Goal: Task Accomplishment & Management: Use online tool/utility

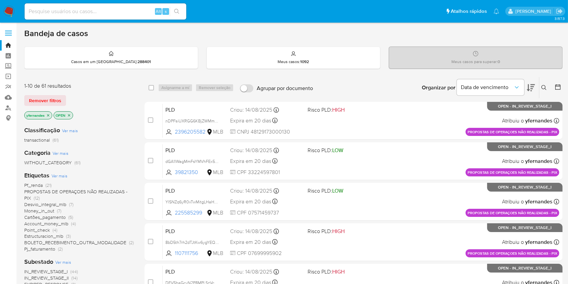
click at [127, 90] on div "1-10 de 61 resultados Remover filtros yfernandes OPEN" at bounding box center [78, 101] width 108 height 38
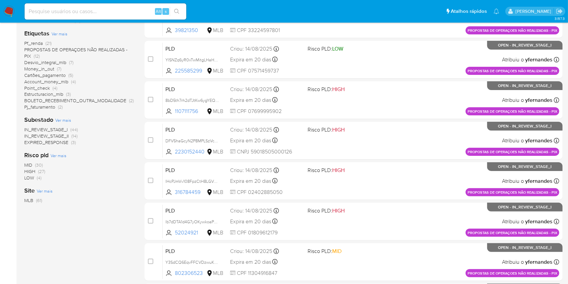
scroll to position [224, 0]
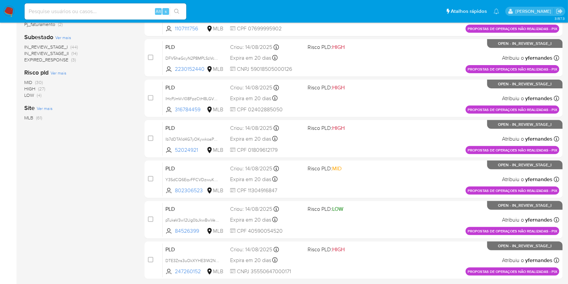
click at [43, 61] on span "EXPIRED_RESPONSE" at bounding box center [46, 59] width 44 height 7
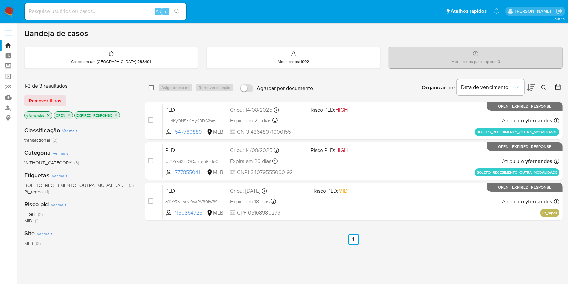
click at [150, 87] on input "checkbox" at bounding box center [151, 87] width 5 height 5
checkbox input "true"
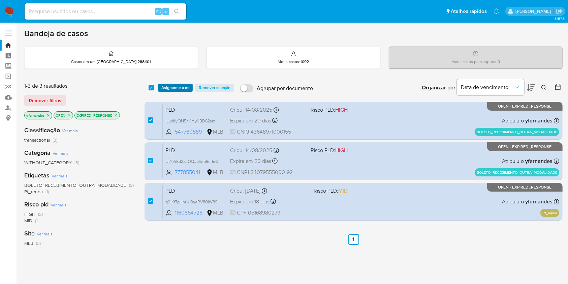
click at [175, 89] on span "Asignarme a mí" at bounding box center [175, 87] width 28 height 7
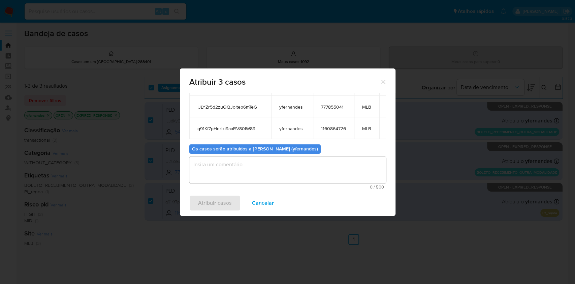
scroll to position [61, 0]
click at [233, 164] on textarea "assign-modal" at bounding box center [287, 169] width 197 height 27
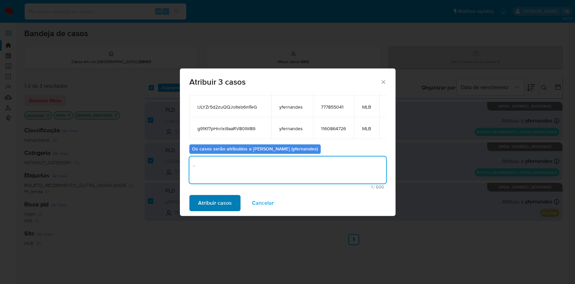
type textarea "."
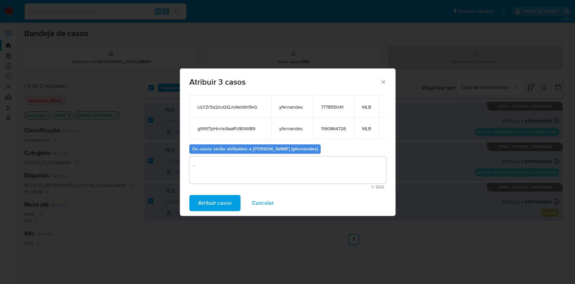
click at [202, 207] on span "Atribuir casos" at bounding box center [215, 202] width 34 height 15
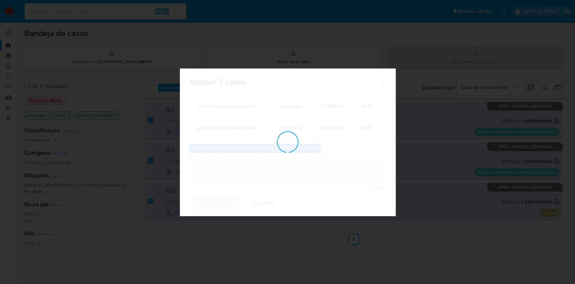
checkbox input "false"
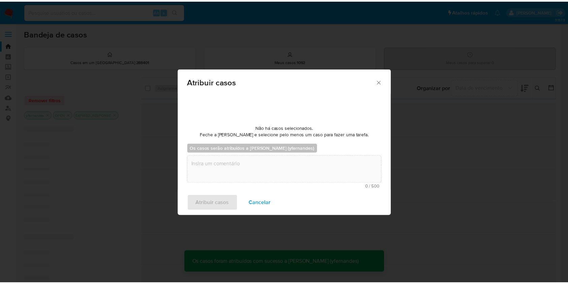
scroll to position [0, 0]
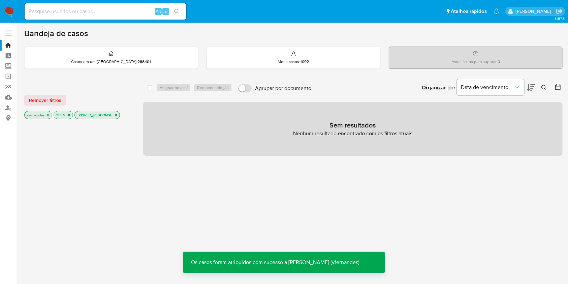
click at [9, 10] on img at bounding box center [8, 11] width 11 height 11
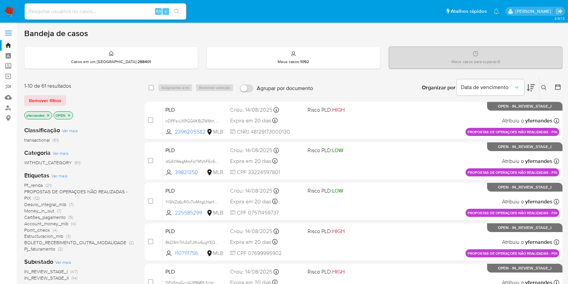
click at [114, 88] on div "1-10 de 61 resultados" at bounding box center [78, 85] width 108 height 7
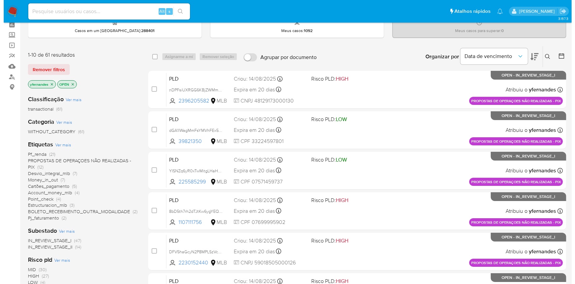
scroll to position [45, 0]
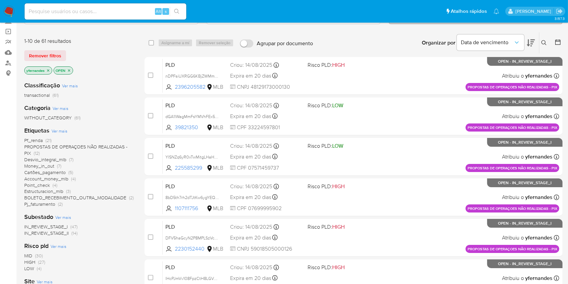
click at [55, 130] on span "Ver mais" at bounding box center [60, 131] width 16 height 6
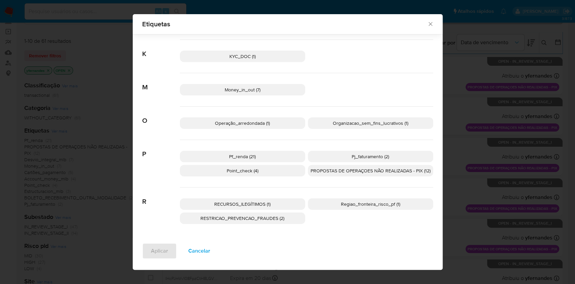
scroll to position [202, 0]
click at [277, 201] on p "RECURSOS_ILEGÍTIMOS (1)" at bounding box center [242, 202] width 125 height 11
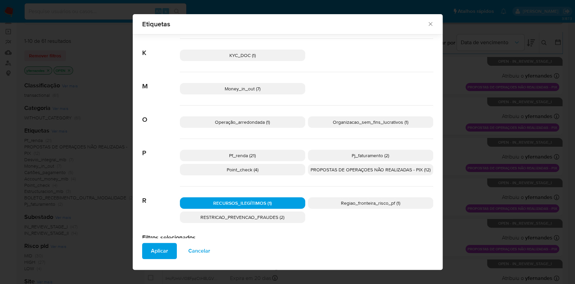
click at [268, 203] on p "RECURSOS_ILEGÍTIMOS (1)" at bounding box center [242, 202] width 125 height 11
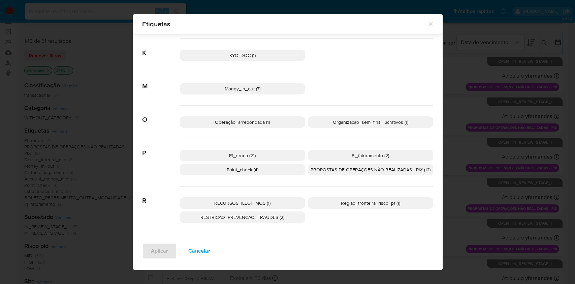
click at [328, 174] on p "PROPOSTAS DE OPERAÇOES NÃO REALIZADAS - PIX (12)" at bounding box center [370, 169] width 125 height 11
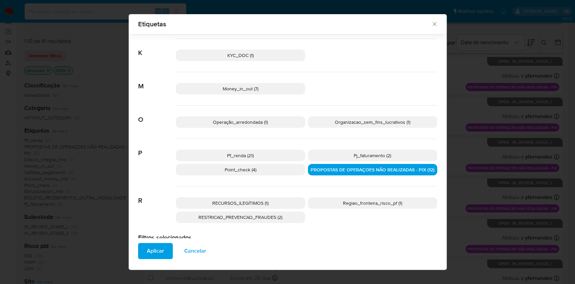
click at [143, 250] on button "Aplicar" at bounding box center [155, 251] width 35 height 16
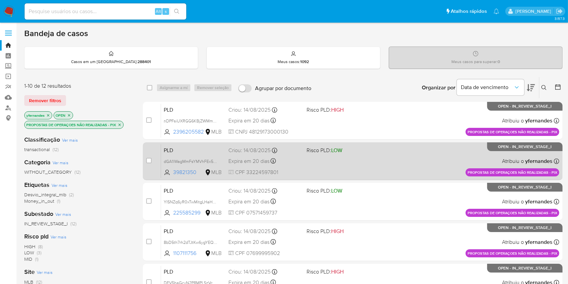
click at [375, 169] on div "PLD dGA1lWagMmFsYMVhFEx5ixY2 39821350 MLB Risco PLD: LOW Criou: 14/08/2025 Crio…" at bounding box center [360, 161] width 398 height 34
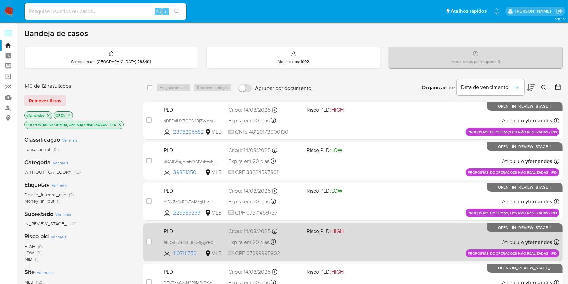
click at [388, 247] on div "PLD 8bD5th7rh2dTJtKw6ygYEQmw 1107111756 MLB Risco PLD: HIGH Criou: 14/08/2025 C…" at bounding box center [360, 242] width 398 height 34
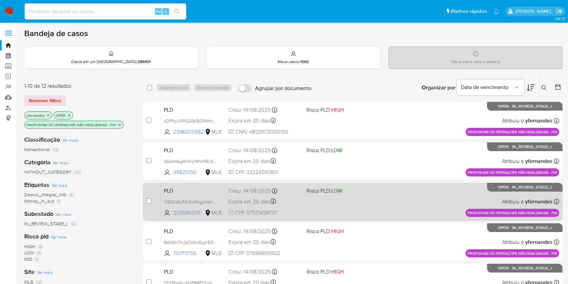
scroll to position [224, 0]
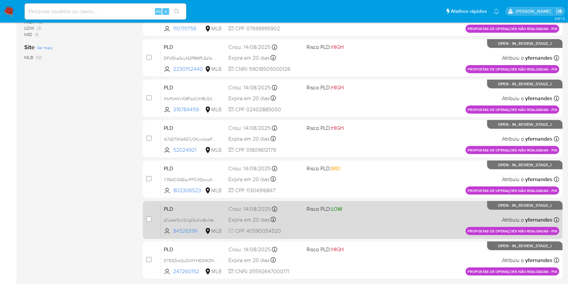
click at [338, 230] on div "PLD pTukeV3w12Ug0bJkwBwVeyGV 84526399 MLB Risco PLD: LOW Criou: 14/08/2025 Crio…" at bounding box center [360, 219] width 398 height 34
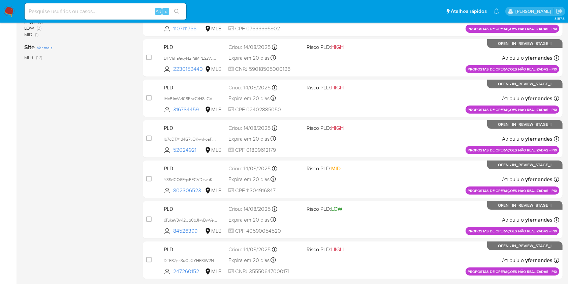
click at [12, 11] on img at bounding box center [8, 11] width 11 height 11
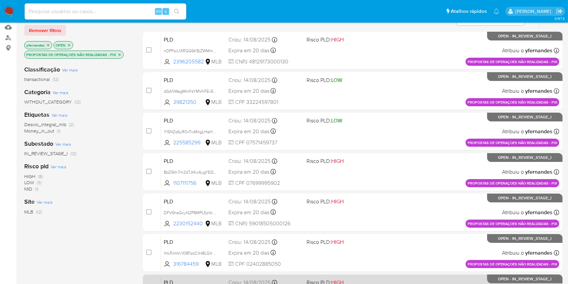
scroll to position [0, 0]
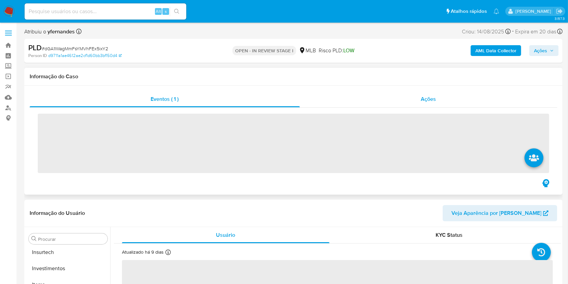
scroll to position [317, 0]
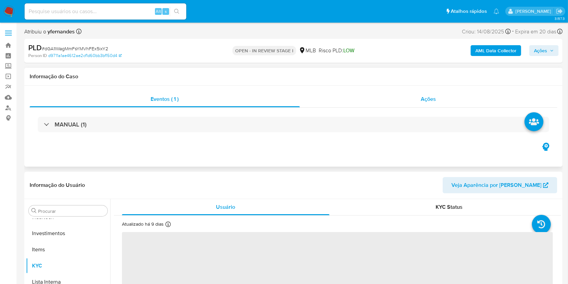
click at [412, 103] on div "Ações" at bounding box center [428, 99] width 257 height 16
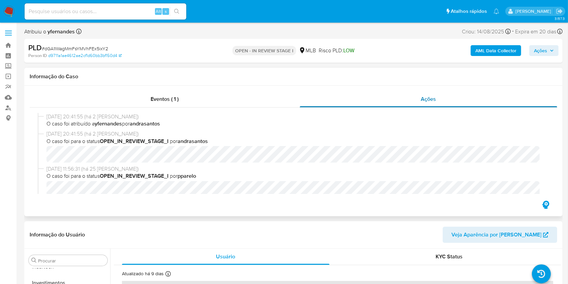
select select "10"
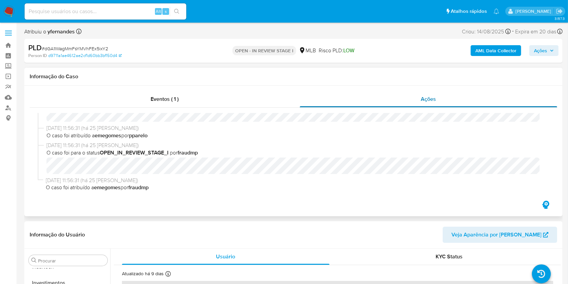
scroll to position [0, 0]
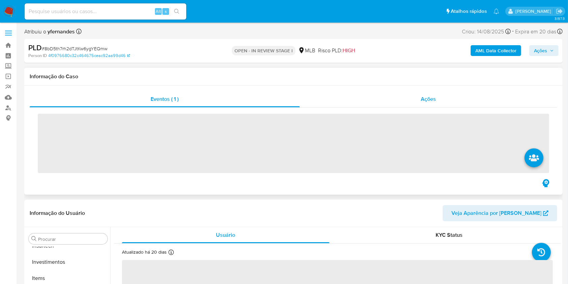
scroll to position [317, 0]
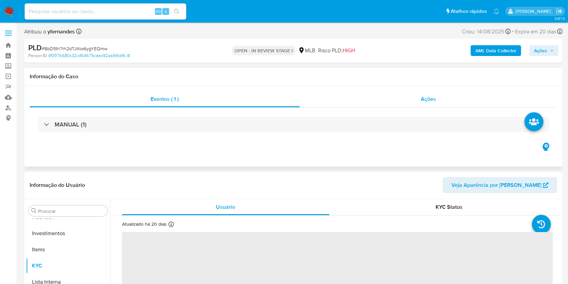
click at [421, 99] on span "Ações" at bounding box center [428, 99] width 15 height 8
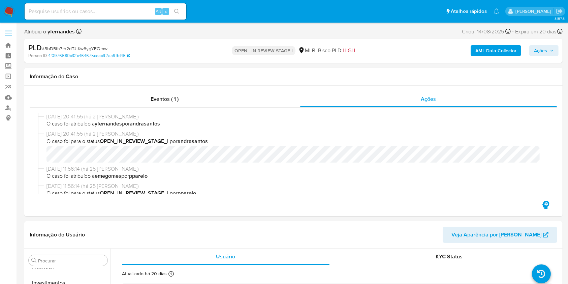
scroll to position [45, 0]
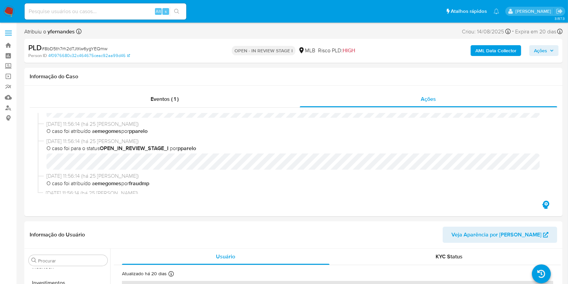
select select "10"
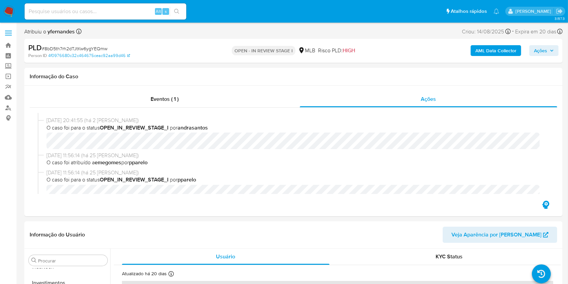
scroll to position [0, 0]
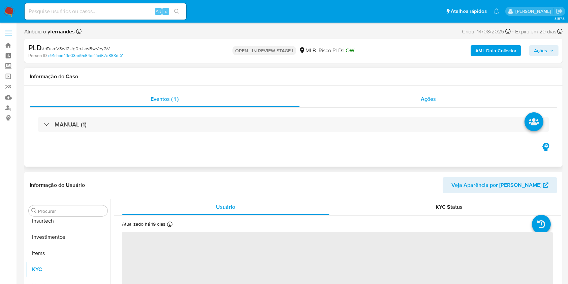
click at [428, 97] on span "Ações" at bounding box center [428, 99] width 15 height 8
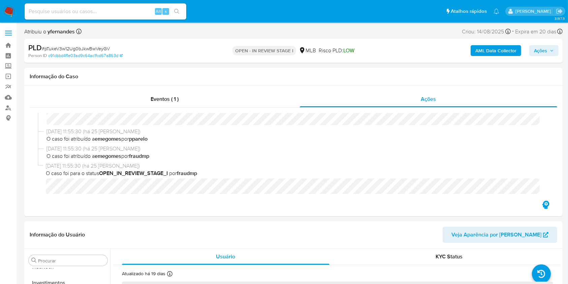
scroll to position [75, 0]
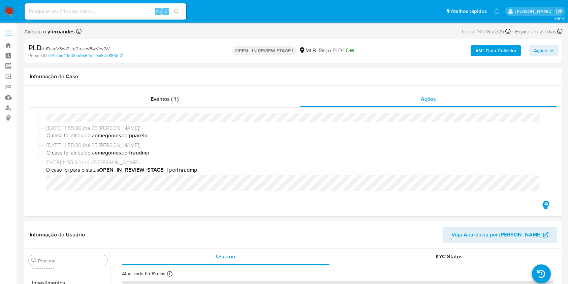
select select "10"
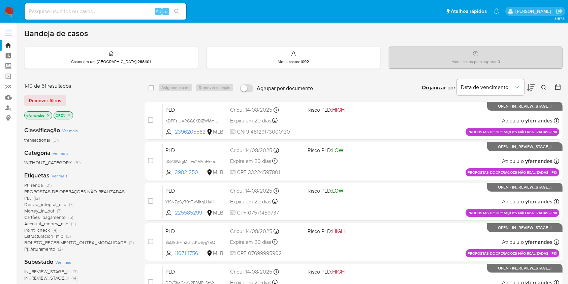
click at [55, 177] on span "Ver mais" at bounding box center [60, 175] width 16 height 6
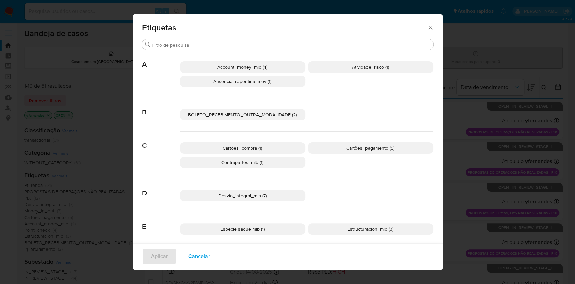
click at [380, 149] on span "Cartões_pagamento (5)" at bounding box center [370, 148] width 48 height 7
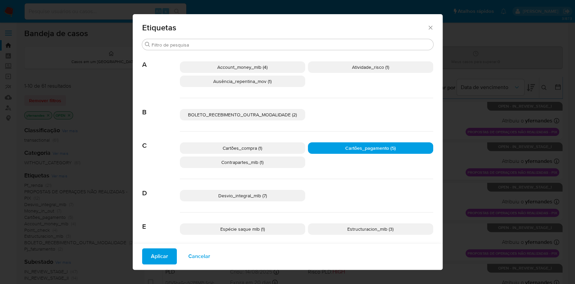
click at [282, 146] on p "Cartões_compra (1)" at bounding box center [242, 147] width 125 height 11
click at [155, 252] on span "Aplicar" at bounding box center [159, 256] width 17 height 15
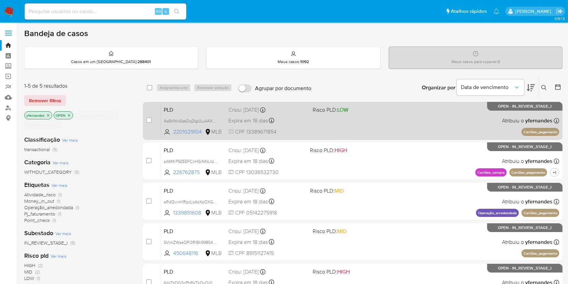
click at [379, 127] on div "PLD 4q9VNlx6qsDq2IgULu4AXd3R 2201029104 MLB Risco PLD: LOW Criou: 12/08/2025 Cr…" at bounding box center [360, 120] width 398 height 34
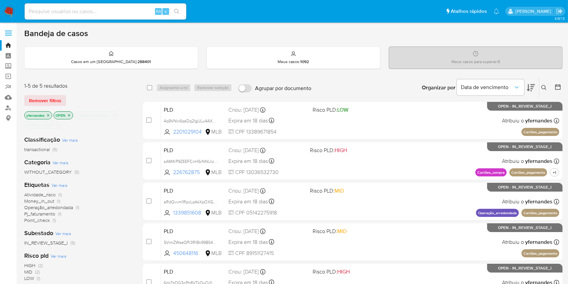
drag, startPoint x: 7, startPoint y: 12, endPoint x: 186, endPoint y: 92, distance: 195.9
click at [7, 12] on img at bounding box center [8, 11] width 11 height 11
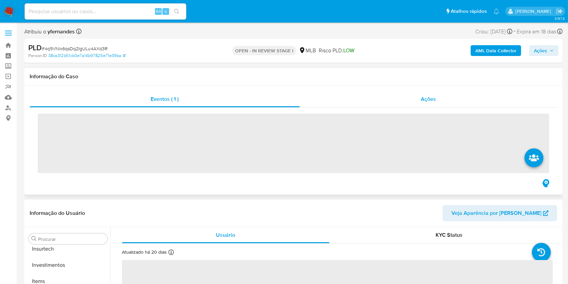
scroll to position [317, 0]
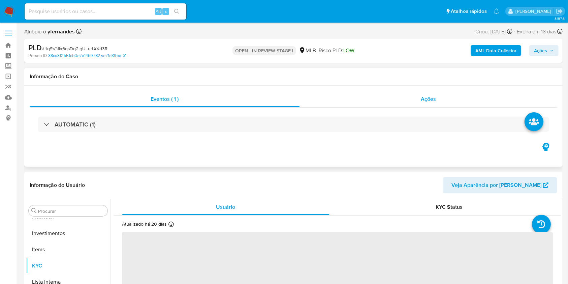
click at [387, 95] on div "Ações" at bounding box center [428, 99] width 257 height 16
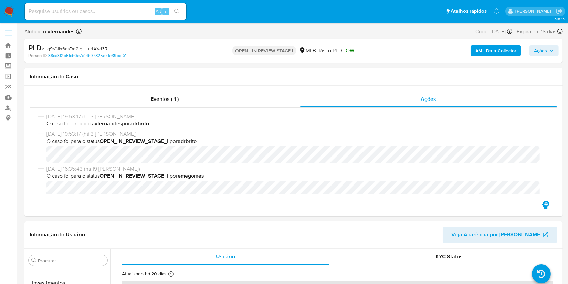
select select "10"
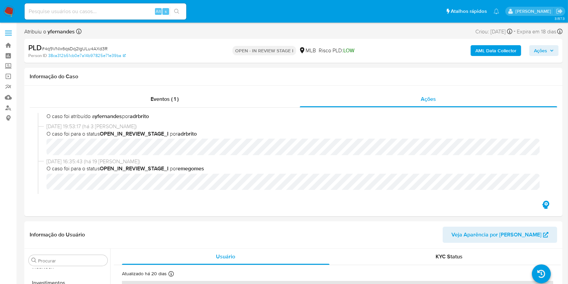
scroll to position [0, 0]
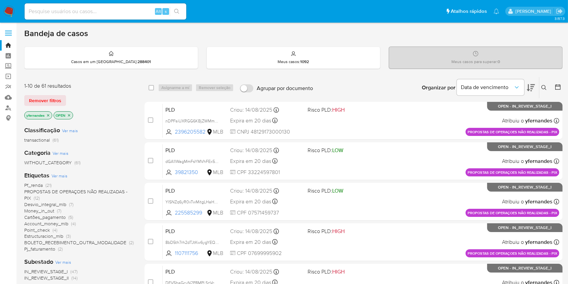
click at [57, 174] on span "Ver mais" at bounding box center [60, 175] width 16 height 6
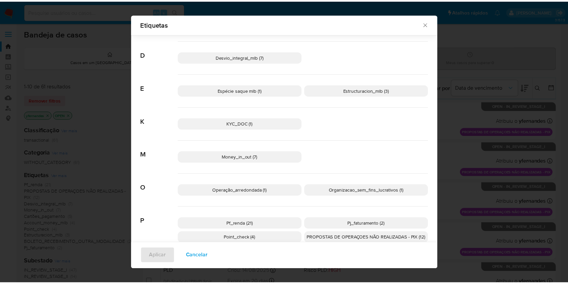
scroll to position [135, 0]
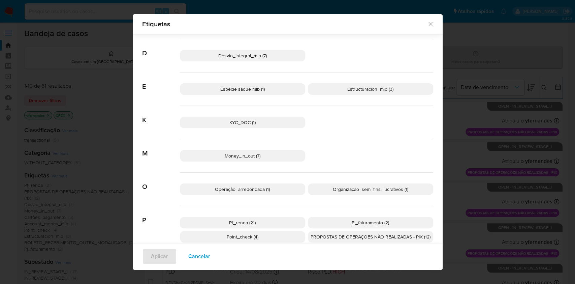
click at [248, 120] on span "KYC_DOC (1)" at bounding box center [242, 122] width 26 height 7
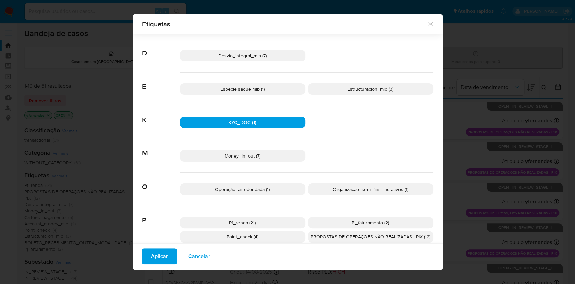
click at [161, 260] on span "Aplicar" at bounding box center [159, 256] width 17 height 15
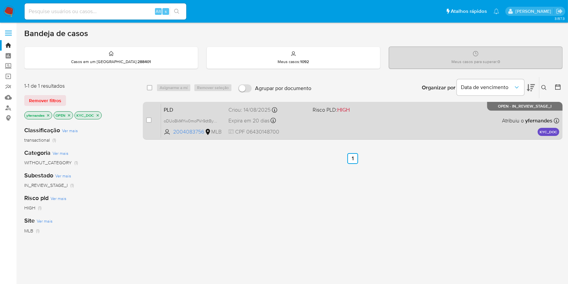
click at [342, 129] on div "PLD oDUoBkMYw0moPVr9dtByn6Ji 2004083756 MLB Risco PLD: HIGH Criou: 14/08/2025 C…" at bounding box center [360, 120] width 398 height 34
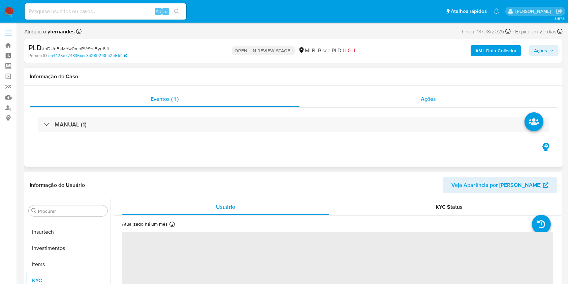
scroll to position [317, 0]
click at [399, 98] on div "Ações" at bounding box center [428, 99] width 257 height 16
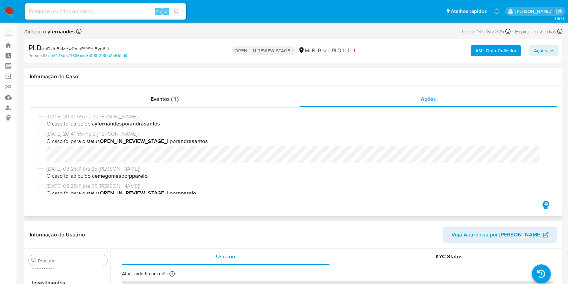
select select "10"
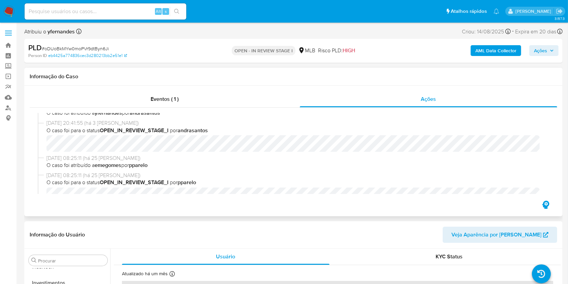
scroll to position [0, 0]
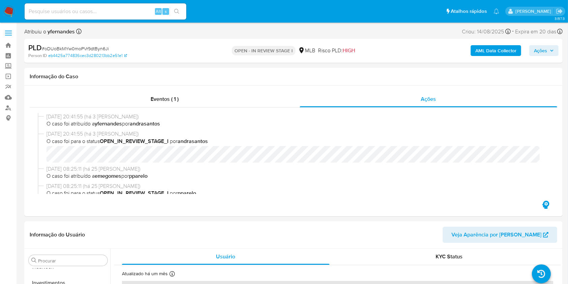
click at [8, 11] on img at bounding box center [8, 11] width 11 height 11
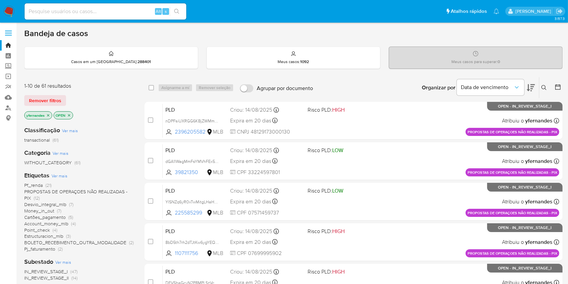
drag, startPoint x: 124, startPoint y: 140, endPoint x: 105, endPoint y: 171, distance: 36.5
click at [124, 140] on div "transactional (61)" at bounding box center [78, 140] width 109 height 6
click at [54, 177] on span "Ver mais" at bounding box center [60, 175] width 16 height 6
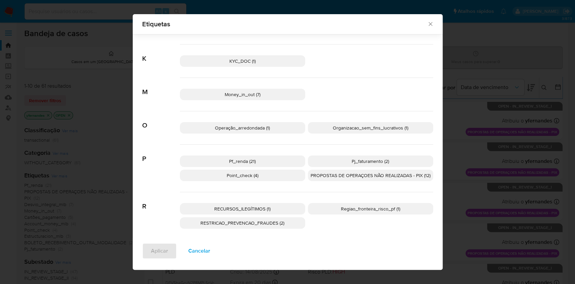
scroll to position [202, 0]
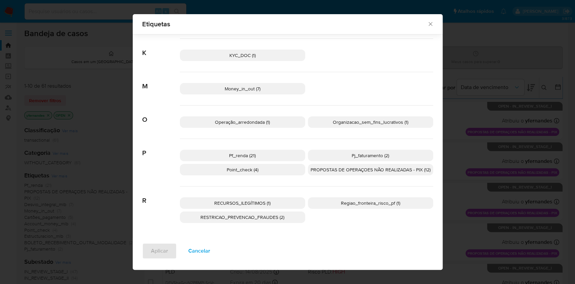
click at [348, 169] on span "PROPOSTAS DE OPERAÇOES NÃO REALIZADAS - PIX (12)" at bounding box center [371, 169] width 120 height 7
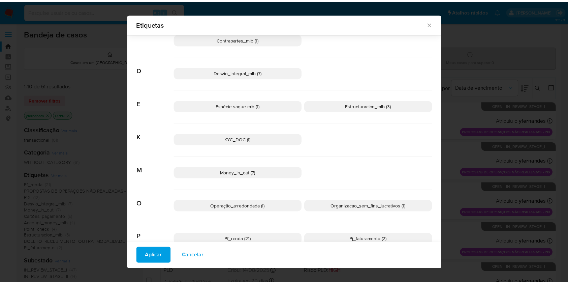
scroll to position [220, 0]
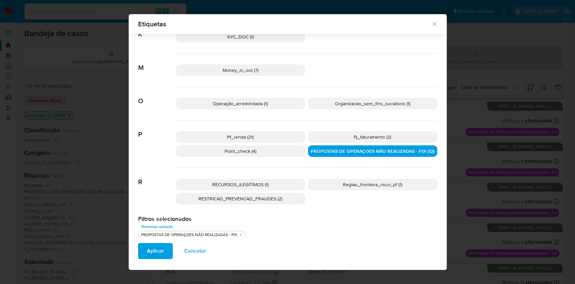
click at [254, 184] on span "RECURSOS_ILEGÍTIMOS (1)" at bounding box center [240, 184] width 56 height 7
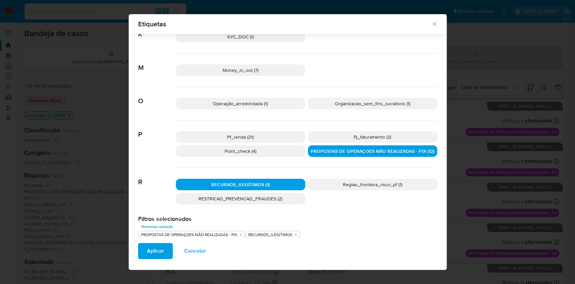
click at [154, 252] on span "Aplicar" at bounding box center [155, 250] width 17 height 15
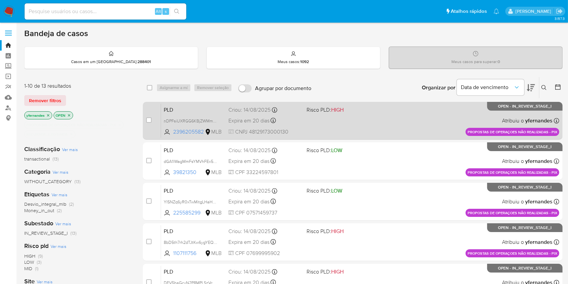
click at [385, 128] on div "PLD nDPFsiUXRGG6KBjZWMmSpviX 2396205582 MLB Risco PLD: HIGH Criou: 14/08/2025 C…" at bounding box center [360, 120] width 398 height 34
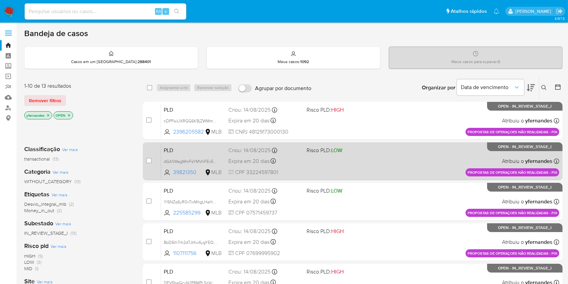
click at [364, 158] on div "PLD dGA1lWagMmFsYMVhFEx5ixY2 39821350 MLB Risco PLD: LOW Criou: 14/08/2025 Crio…" at bounding box center [360, 161] width 398 height 34
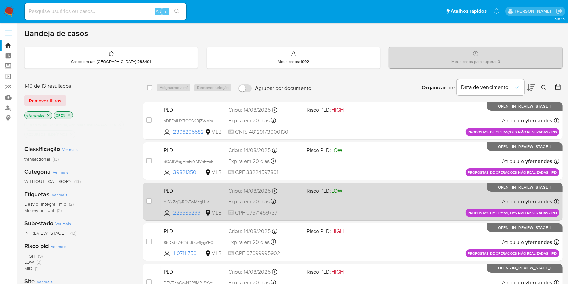
click at [342, 193] on span "LOW" at bounding box center [336, 191] width 11 height 8
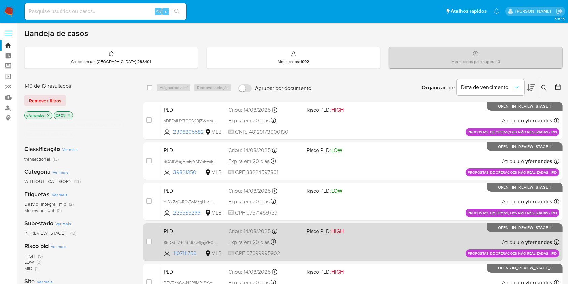
click at [349, 241] on div "PLD 8bD5th7rh2dTJtKw6ygYEQmw 1107111756 MLB Risco PLD: HIGH Criou: 14/08/2025 C…" at bounding box center [360, 242] width 398 height 34
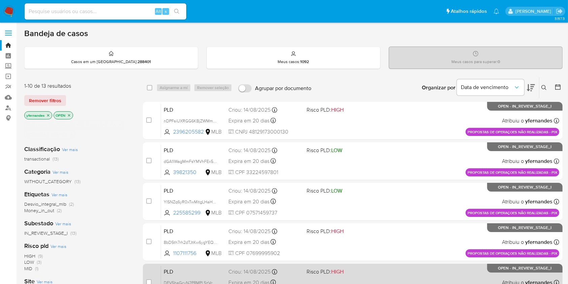
click at [367, 265] on div "PLD DFV5haGcyN2P8MPLSzVc8yLz 2230152440 MLB Risco PLD: HIGH Criou: 14/08/2025 C…" at bounding box center [360, 282] width 398 height 34
click at [150, 279] on input "checkbox" at bounding box center [148, 281] width 5 height 5
checkbox input "true"
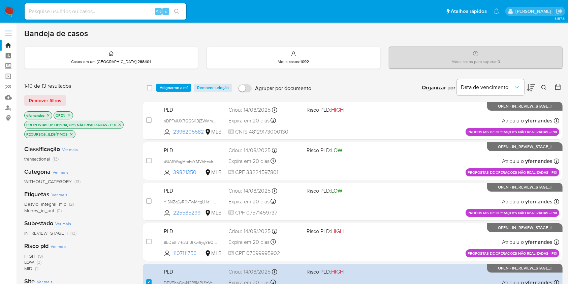
scroll to position [248, 0]
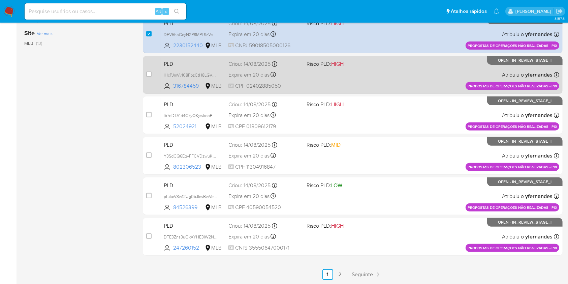
click at [390, 72] on div "PLD lHcPJmVv108FpzCtH8LGV0Cb 316784459 MLB Risco PLD: HIGH Criou: 14/08/2025 Cr…" at bounding box center [360, 75] width 398 height 34
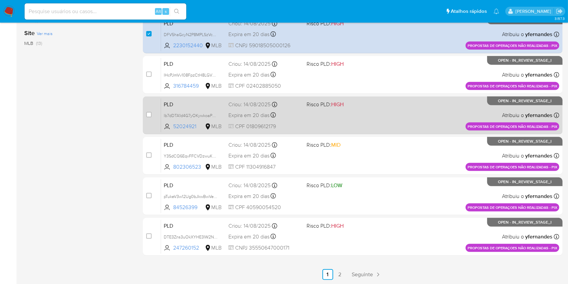
click at [353, 121] on div "PLD lb7dDTA1d4G7yOKywkoaPa4w 52024921 MLB Risco PLD: HIGH Criou: 14/08/2025 Cri…" at bounding box center [360, 115] width 398 height 34
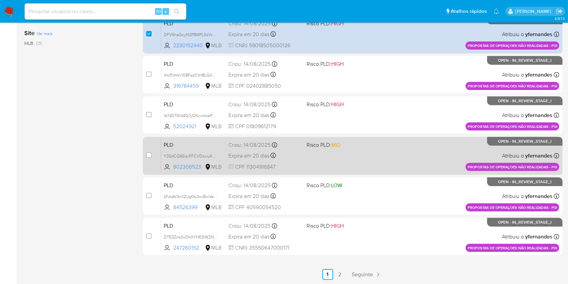
click at [331, 145] on span "Risco PLD: MID" at bounding box center [324, 144] width 34 height 7
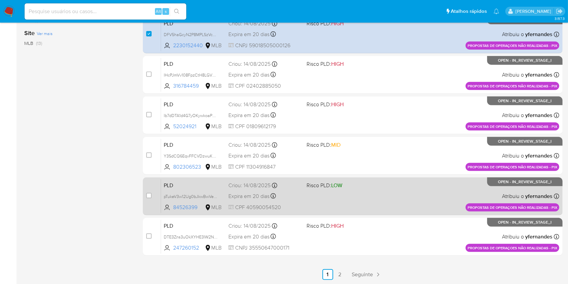
click at [295, 195] on div "Expira em 20 dias Expira em 28/09/2025 11:55:30" at bounding box center [264, 195] width 73 height 9
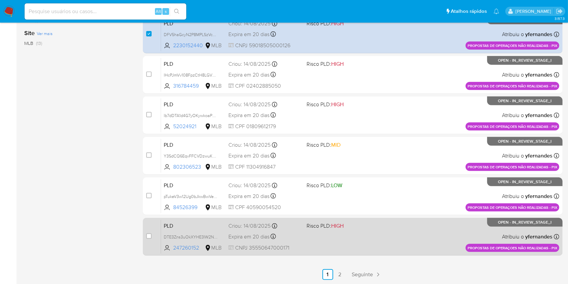
click at [300, 238] on div "Expira em 20 dias Expira em 28/09/2025 11:55:24" at bounding box center [264, 236] width 73 height 9
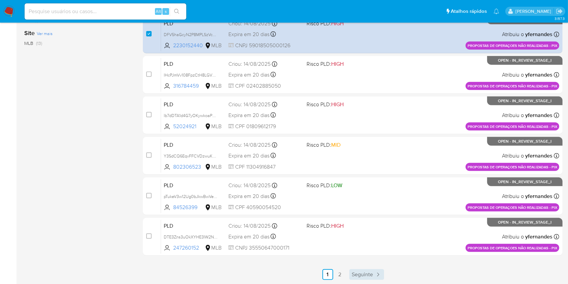
click at [353, 275] on span "Seguinte" at bounding box center [362, 274] width 21 height 5
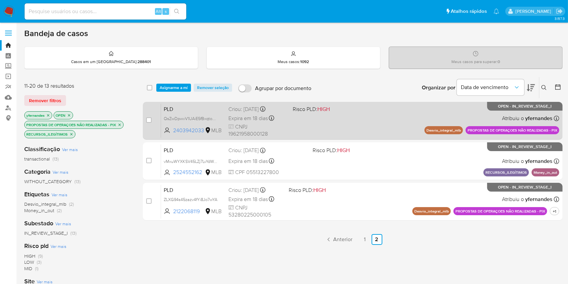
click at [334, 120] on div "PLD QsZwDpwvV1UAiE5fBxqtooON 2403942033 MLB Risco PLD: HIGH Criou: 12/08/2025 C…" at bounding box center [360, 120] width 398 height 34
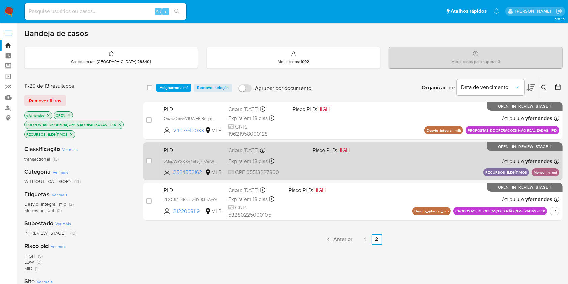
click at [342, 164] on div "PLD vMxuWYXKSV45LZj7LvYdWaFO 2524552162 MLB Risco PLD: HIGH Criou: 12/08/2025 C…" at bounding box center [360, 161] width 398 height 34
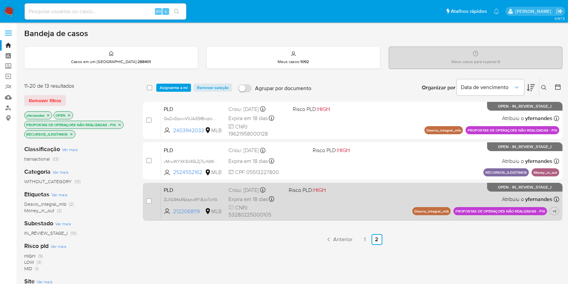
click at [360, 207] on div "PLD ZLXG94s45zazv4fYi8Jo7wYA 2122068119 MLB Risco PLD: HIGH Criou: 12/08/2025 C…" at bounding box center [360, 201] width 398 height 34
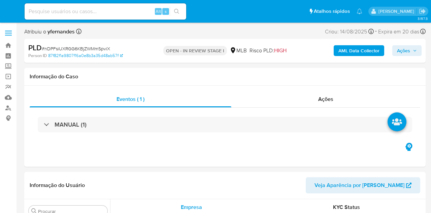
select select "10"
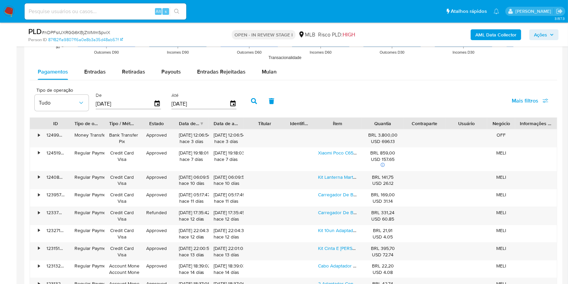
scroll to position [674, 0]
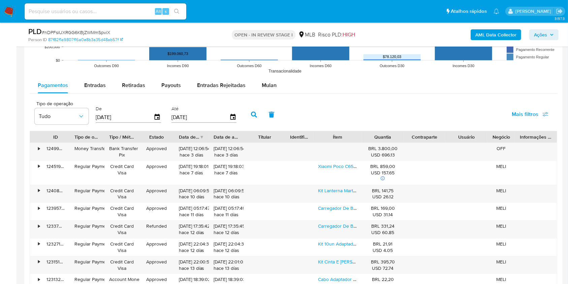
click at [263, 95] on div "Pagamentos Entradas Retiradas Payouts Entradas Rejeitadas Mulan Tipo de operaçã…" at bounding box center [294, 211] width 528 height 268
click at [265, 88] on span "Mulan" at bounding box center [269, 85] width 15 height 8
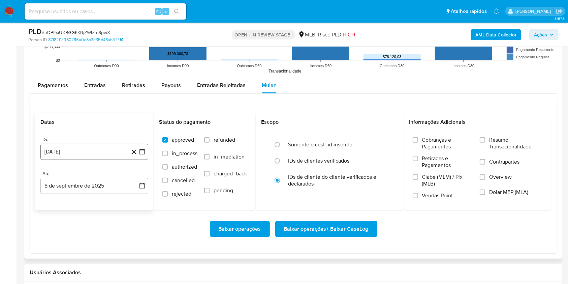
click at [82, 152] on button "8 [PERSON_NAME] de 2024" at bounding box center [94, 151] width 108 height 16
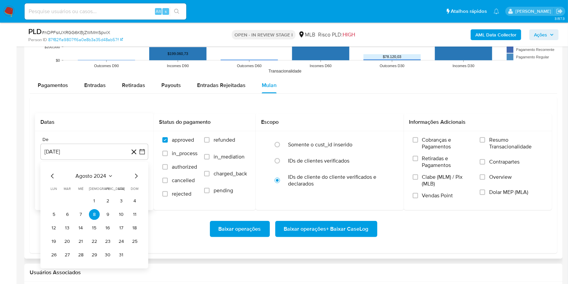
click at [92, 180] on div "agosto 2024 agosto 2024 lun lunes mar martes mié miércoles jue jueves vie viern…" at bounding box center [95, 216] width 92 height 88
click at [134, 177] on icon "Mes siguiente" at bounding box center [136, 176] width 8 height 8
click at [90, 179] on div "septiembre 2024" at bounding box center [95, 176] width 92 height 8
click at [106, 175] on span "septiembre 2024" at bounding box center [90, 175] width 41 height 7
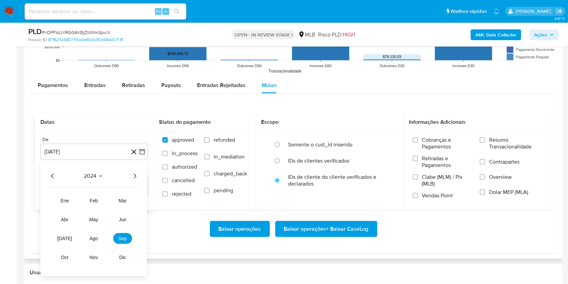
click at [135, 175] on icon "Año siguiente" at bounding box center [135, 176] width 8 height 8
click at [71, 212] on button "[DATE]" at bounding box center [64, 238] width 19 height 11
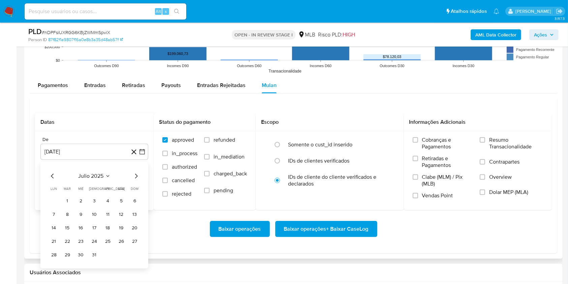
drag, startPoint x: 70, startPoint y: 200, endPoint x: 74, endPoint y: 187, distance: 14.0
click at [70, 200] on button "1" at bounding box center [67, 200] width 11 height 11
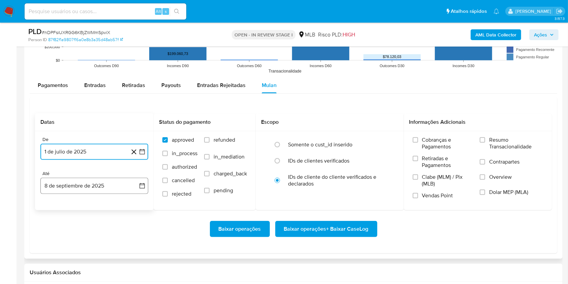
click at [73, 186] on button "8 de septiembre de 2025" at bounding box center [94, 186] width 108 height 16
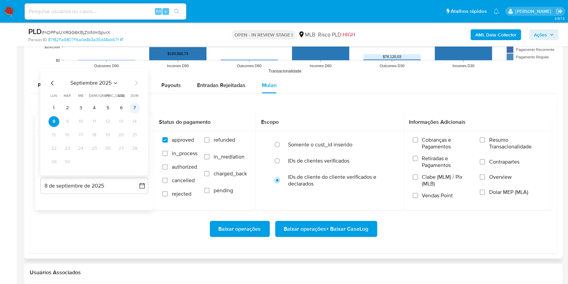
click at [137, 103] on button "7" at bounding box center [134, 108] width 11 height 11
click at [431, 145] on span "Resumo Transacionalidade" at bounding box center [516, 142] width 54 height 13
click at [431, 142] on input "Resumo Transacionalidade" at bounding box center [482, 139] width 5 height 5
click at [339, 212] on span "Baixar operações + Baixar CaseLog" at bounding box center [326, 228] width 85 height 15
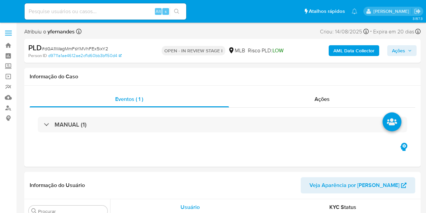
select select "10"
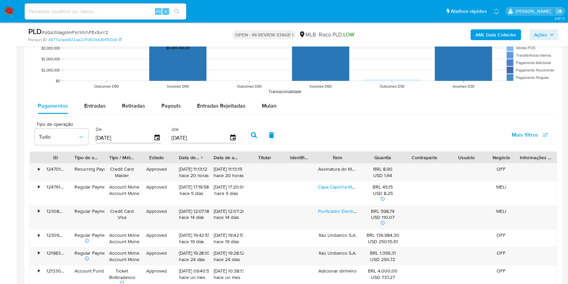
scroll to position [674, 0]
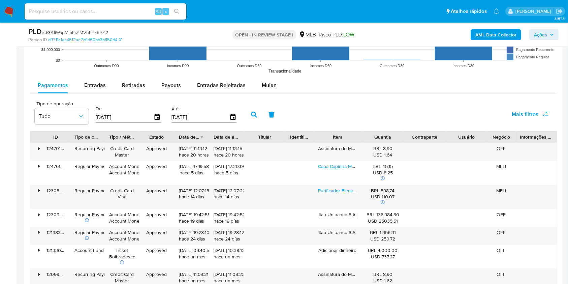
click at [265, 69] on rect at bounding box center [294, 9] width 528 height 135
click at [267, 83] on span "Mulan" at bounding box center [269, 85] width 15 height 8
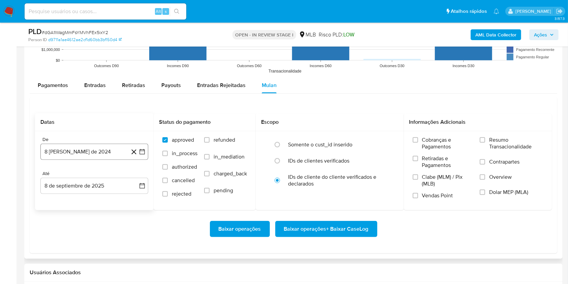
click at [93, 143] on button "8 [PERSON_NAME] de 2024" at bounding box center [94, 151] width 108 height 16
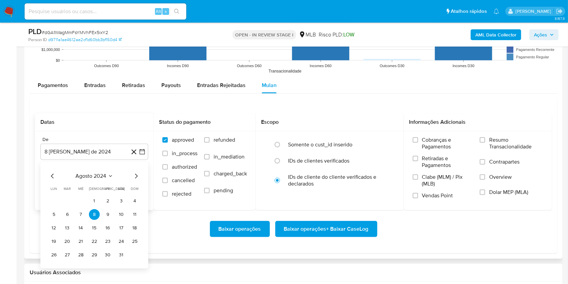
click at [93, 171] on div "agosto 2024 agosto 2024 lun lunes mar martes mié miércoles jue jueves vie viern…" at bounding box center [94, 215] width 108 height 106
click at [102, 176] on span "agosto 2024" at bounding box center [91, 175] width 31 height 7
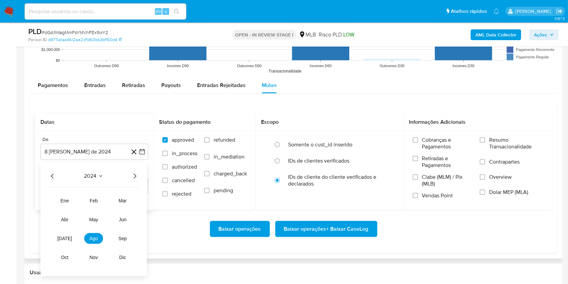
click at [133, 174] on icon "Año siguiente" at bounding box center [135, 176] width 8 height 8
click at [64, 212] on span "[DATE]" at bounding box center [64, 237] width 15 height 5
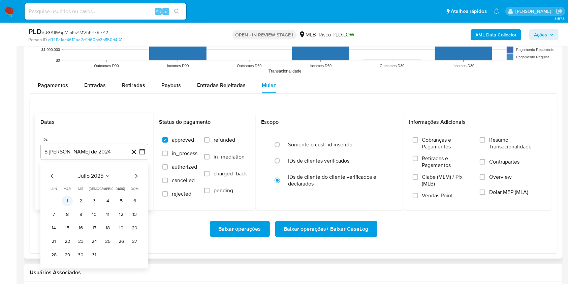
click at [67, 200] on button "1" at bounding box center [67, 200] width 11 height 11
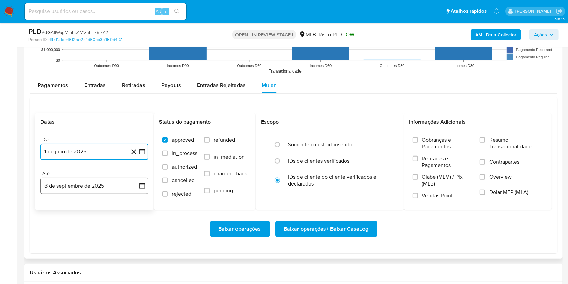
click at [68, 188] on button "8 de septiembre de 2025" at bounding box center [94, 186] width 108 height 16
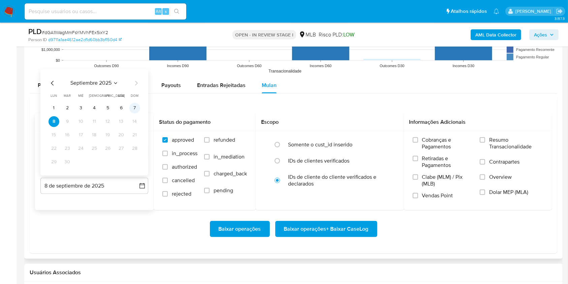
click at [132, 107] on button "7" at bounding box center [134, 108] width 11 height 11
click at [426, 144] on span "Resumo Transacionalidade" at bounding box center [516, 142] width 54 height 13
click at [426, 142] on input "Resumo Transacionalidade" at bounding box center [482, 139] width 5 height 5
click at [302, 212] on div "Baixar operações Baixar operações + Baixar CaseLog" at bounding box center [293, 229] width 517 height 38
click at [324, 212] on span "Baixar operações + Baixar CaseLog" at bounding box center [326, 228] width 85 height 15
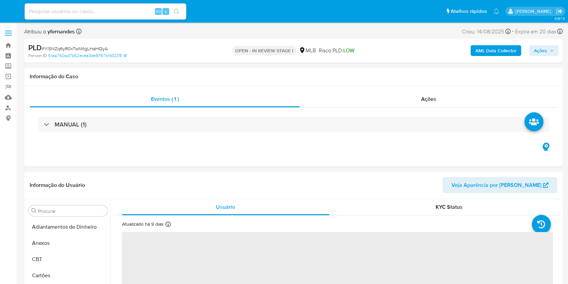
select select "10"
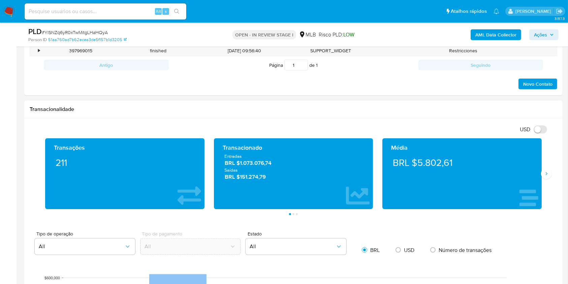
scroll to position [674, 0]
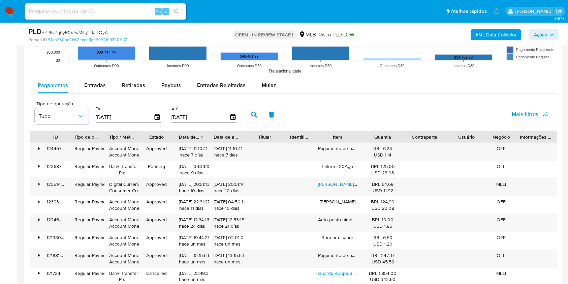
click at [264, 94] on div "Pagamentos Entradas Retiradas Payouts Entradas Rejeitadas Mulan Tipo de operaçã…" at bounding box center [294, 208] width 528 height 262
click at [264, 93] on div "Mulan" at bounding box center [269, 85] width 15 height 16
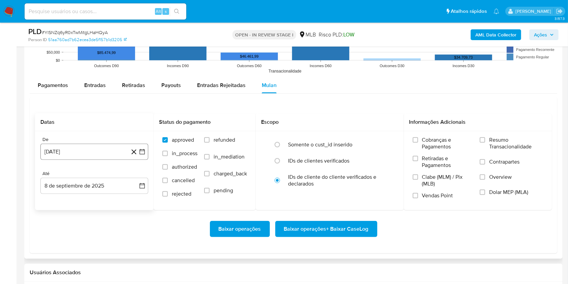
click at [83, 158] on button "[DATE]" at bounding box center [94, 151] width 108 height 16
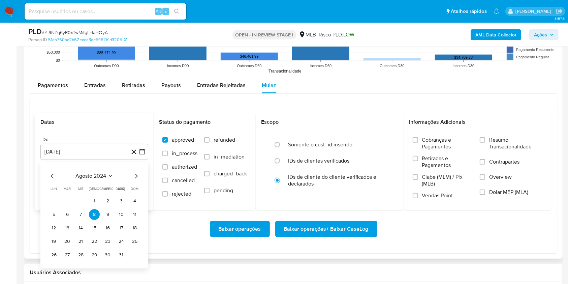
click at [92, 175] on span "agosto 2024" at bounding box center [91, 175] width 31 height 7
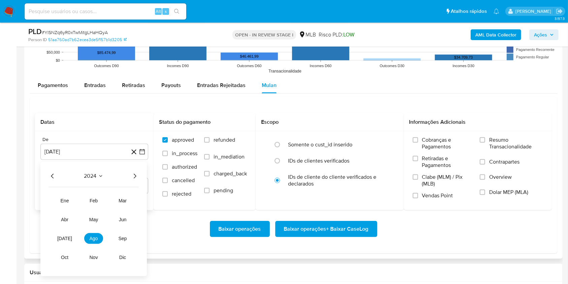
click at [134, 178] on icon "Año siguiente" at bounding box center [135, 176] width 8 height 8
click at [66, 239] on span "[DATE]" at bounding box center [64, 237] width 15 height 5
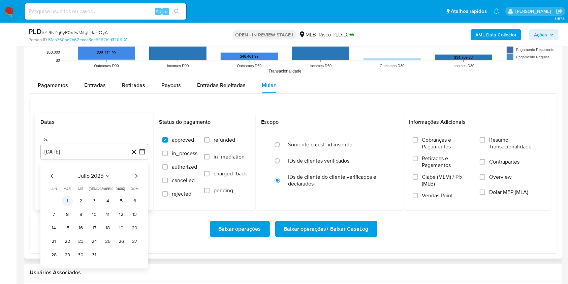
click at [66, 200] on button "1" at bounding box center [67, 200] width 11 height 11
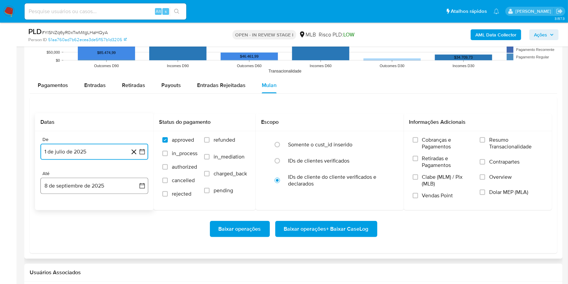
click at [66, 192] on button "8 de septiembre de 2025" at bounding box center [94, 186] width 108 height 16
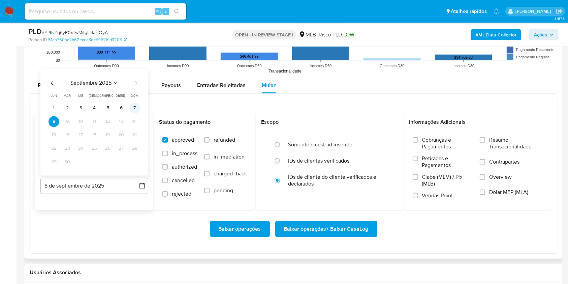
click at [135, 106] on button "7" at bounding box center [134, 108] width 11 height 11
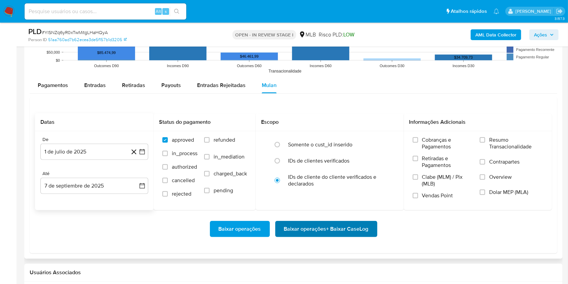
drag, startPoint x: 487, startPoint y: 137, endPoint x: 329, endPoint y: 231, distance: 183.7
click at [487, 137] on label "Resumo Transacionalidade" at bounding box center [511, 147] width 63 height 22
click at [485, 137] on input "Resumo Transacionalidade" at bounding box center [482, 139] width 5 height 5
click at [312, 236] on span "Baixar operações + Baixar CaseLog" at bounding box center [326, 228] width 85 height 15
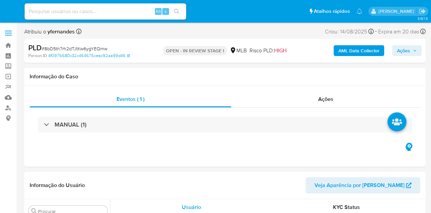
select select "10"
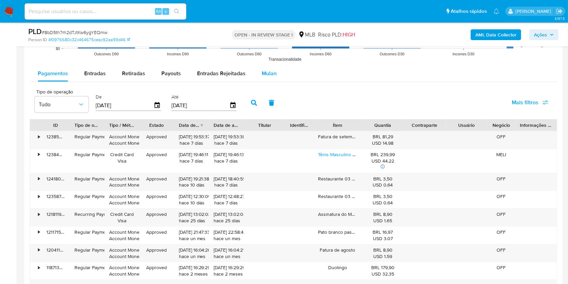
scroll to position [674, 0]
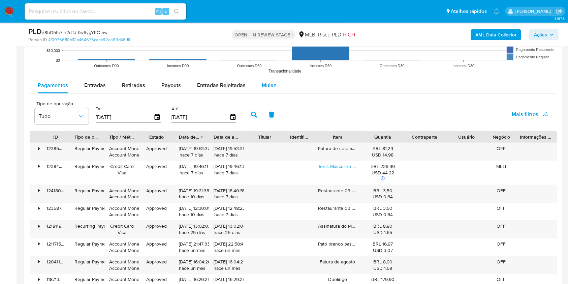
drag, startPoint x: 263, startPoint y: 90, endPoint x: 253, endPoint y: 92, distance: 10.6
click at [262, 90] on div "Mulan" at bounding box center [269, 85] width 15 height 16
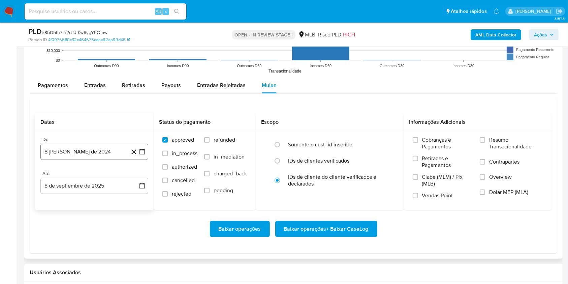
click at [81, 153] on button "8 [PERSON_NAME] de 2024" at bounding box center [94, 151] width 108 height 16
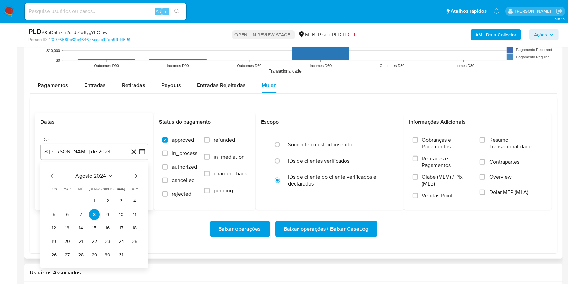
click at [97, 172] on span "agosto 2024" at bounding box center [91, 175] width 31 height 7
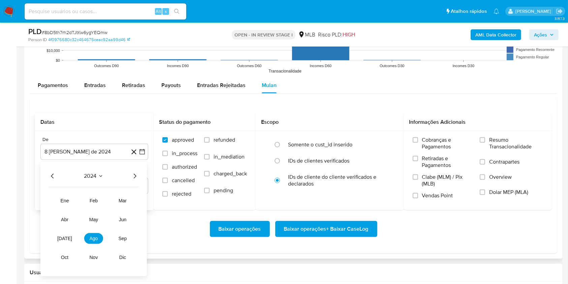
click at [135, 174] on icon "Año siguiente" at bounding box center [135, 175] width 3 height 5
click at [62, 212] on span "[DATE]" at bounding box center [64, 237] width 15 height 5
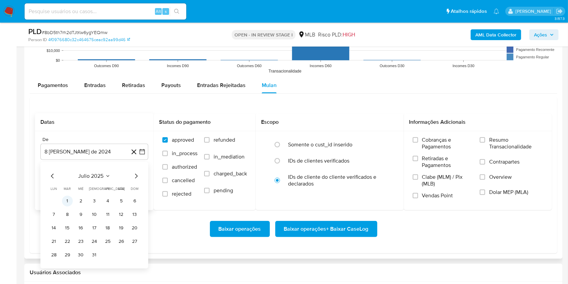
click at [66, 200] on button "1" at bounding box center [67, 200] width 11 height 11
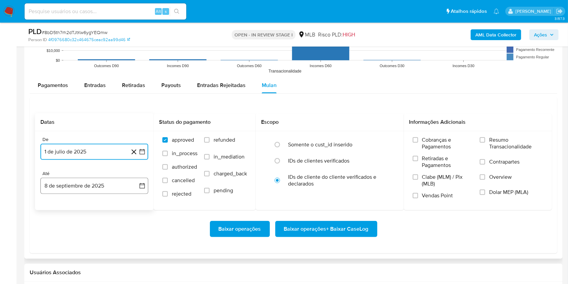
click at [69, 179] on button "8 de septiembre de 2025" at bounding box center [94, 186] width 108 height 16
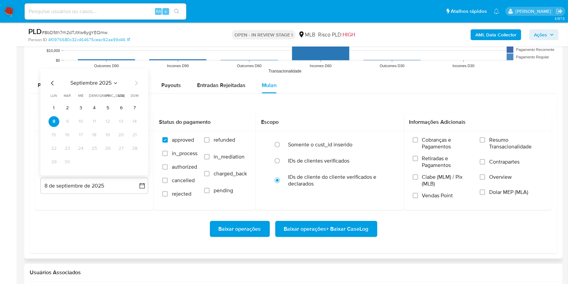
click at [134, 108] on button "7" at bounding box center [134, 108] width 11 height 11
click at [431, 149] on span "Resumo Transacionalidade" at bounding box center [516, 142] width 54 height 13
click at [431, 142] on input "Resumo Transacionalidade" at bounding box center [482, 139] width 5 height 5
click at [318, 212] on span "Baixar operações + Baixar CaseLog" at bounding box center [326, 228] width 85 height 15
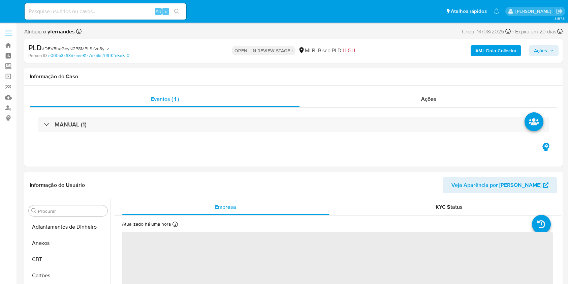
select select "10"
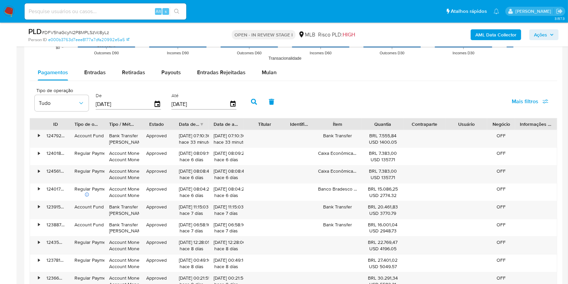
scroll to position [718, 0]
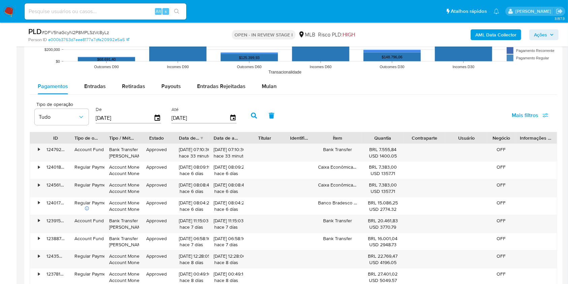
click at [283, 79] on div "Pagamentos Entradas Retiradas Payouts Entradas Rejeitadas Mulan" at bounding box center [294, 86] width 528 height 16
click at [262, 91] on div "Mulan" at bounding box center [269, 86] width 15 height 16
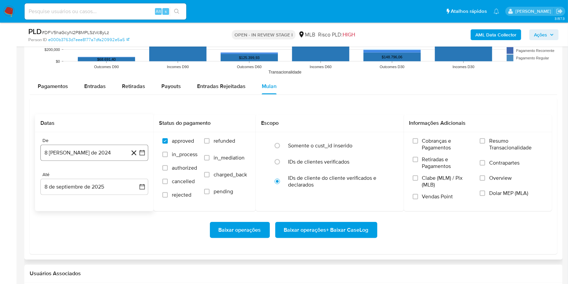
click at [86, 159] on button "8 [PERSON_NAME] de 2024" at bounding box center [94, 153] width 108 height 16
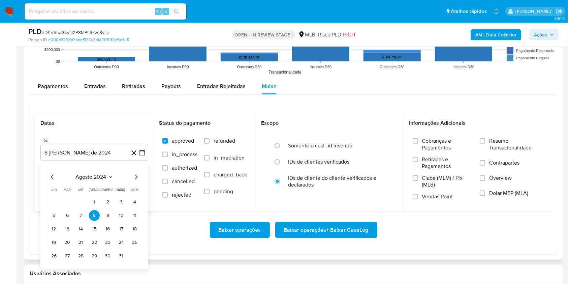
click at [94, 177] on span "agosto 2024" at bounding box center [91, 176] width 31 height 7
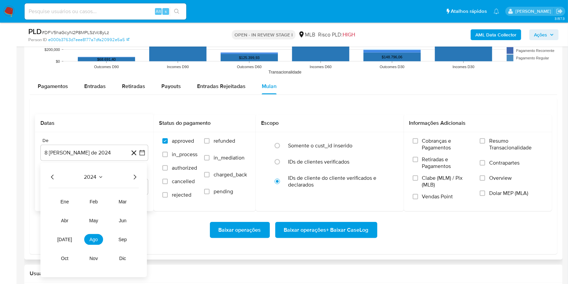
click at [132, 176] on icon "Año siguiente" at bounding box center [135, 177] width 8 height 8
click at [63, 233] on tr "ene feb mar abr may jun [DATE] ago sep oct nov dic" at bounding box center [93, 229] width 77 height 67
click at [64, 238] on span "[DATE]" at bounding box center [64, 238] width 15 height 5
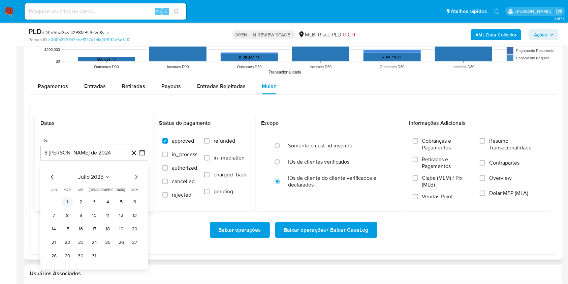
click at [67, 201] on button "1" at bounding box center [67, 201] width 11 height 11
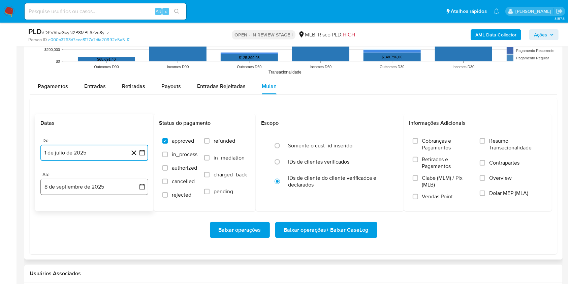
click at [67, 186] on button "8 de septiembre de 2025" at bounding box center [94, 187] width 108 height 16
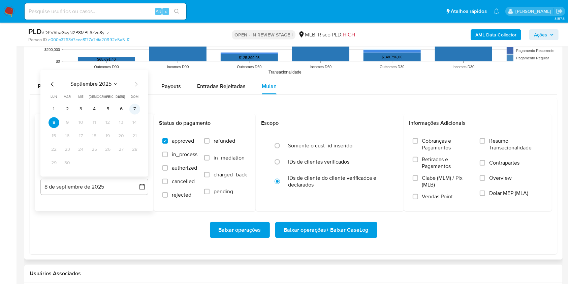
click at [136, 114] on button "7" at bounding box center [134, 108] width 11 height 11
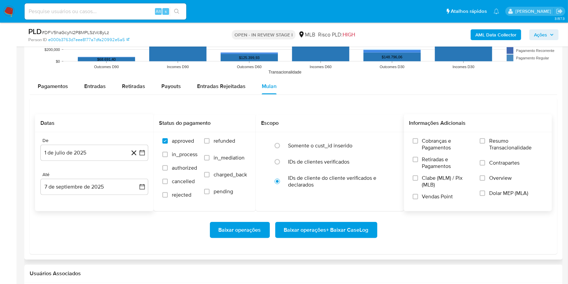
click at [493, 151] on label "Resumo Transacionalidade" at bounding box center [511, 148] width 63 height 22
click at [485, 143] on input "Resumo Transacionalidade" at bounding box center [482, 140] width 5 height 5
click at [333, 225] on span "Baixar operações + Baixar CaseLog" at bounding box center [326, 229] width 85 height 15
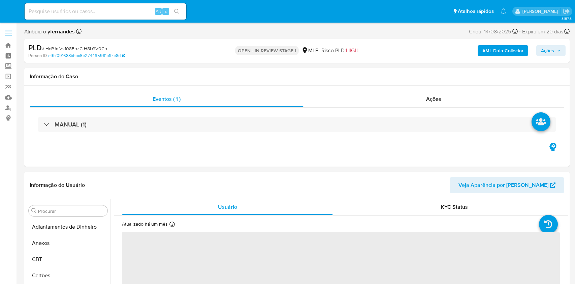
select select "10"
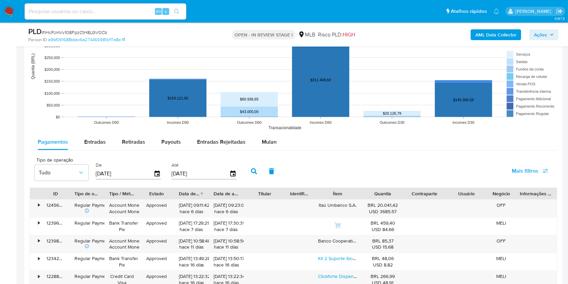
scroll to position [674, 0]
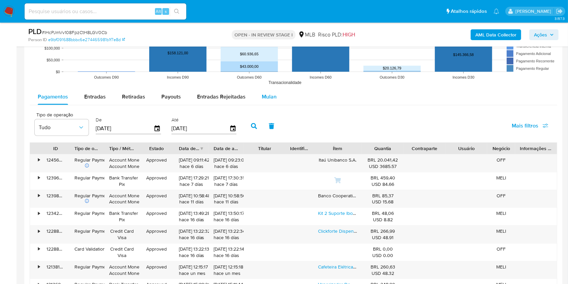
click at [271, 90] on div "Mulan" at bounding box center [269, 97] width 15 height 16
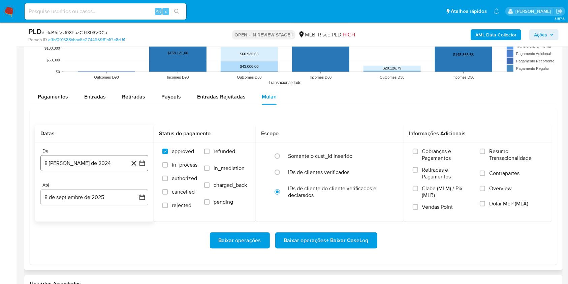
click at [106, 156] on button "8 [PERSON_NAME] de 2024" at bounding box center [94, 163] width 108 height 16
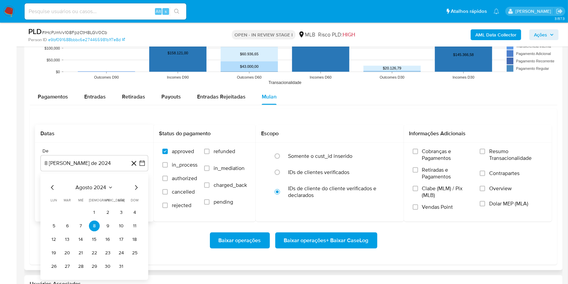
click at [89, 180] on div "agosto 2024 agosto 2024 lun lunes mar martes mié miércoles jue jueves vie viern…" at bounding box center [94, 226] width 108 height 106
click at [96, 188] on span "agosto 2024" at bounding box center [91, 187] width 31 height 7
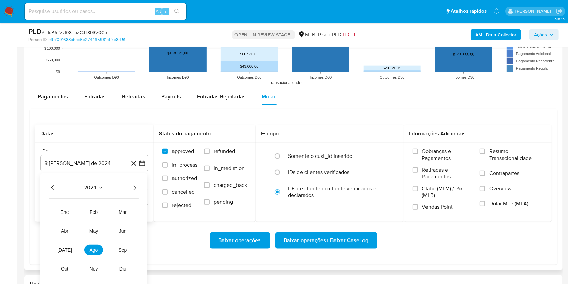
click at [133, 185] on icon "Año siguiente" at bounding box center [135, 187] width 8 height 8
click at [66, 251] on span "[DATE]" at bounding box center [64, 249] width 15 height 5
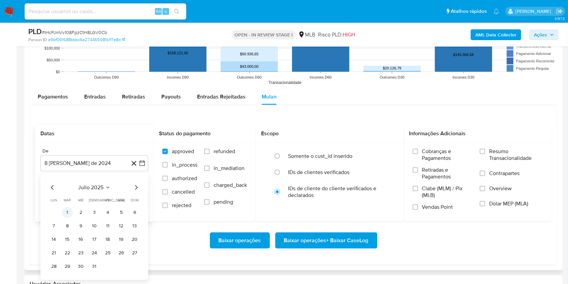
click at [67, 214] on button "1" at bounding box center [67, 212] width 11 height 11
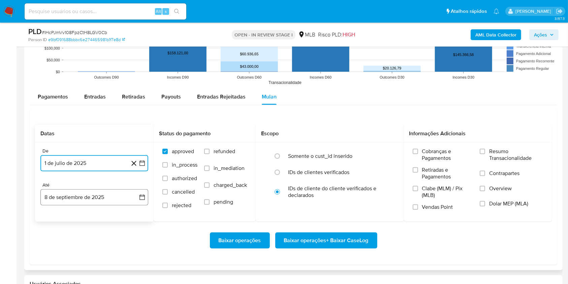
click at [66, 196] on button "8 de septiembre de 2025" at bounding box center [94, 197] width 108 height 16
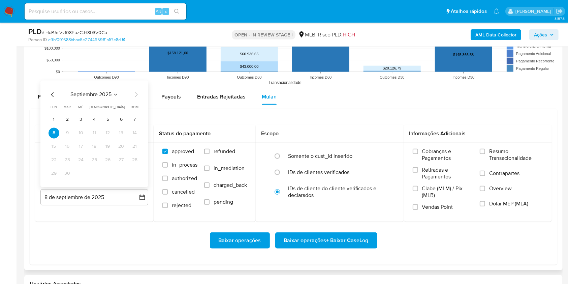
click at [135, 122] on button "7" at bounding box center [134, 119] width 11 height 11
click at [505, 153] on span "Resumo Transacionalidade" at bounding box center [516, 154] width 54 height 13
click at [485, 153] on input "Resumo Transacionalidade" at bounding box center [482, 151] width 5 height 5
click at [319, 256] on div "Baixar operações Baixar operações + Baixar CaseLog" at bounding box center [293, 240] width 517 height 38
click at [318, 244] on span "Baixar operações + Baixar CaseLog" at bounding box center [326, 240] width 85 height 15
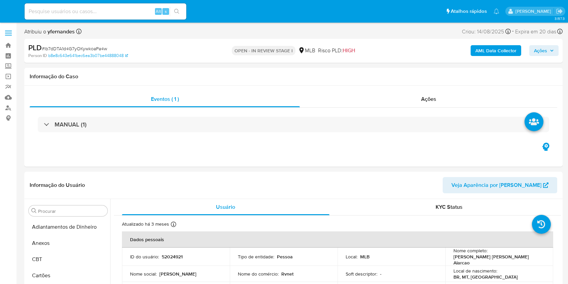
select select "10"
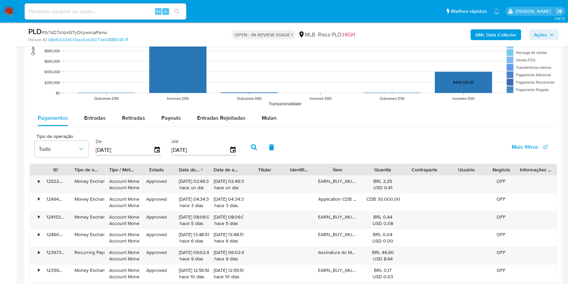
scroll to position [674, 0]
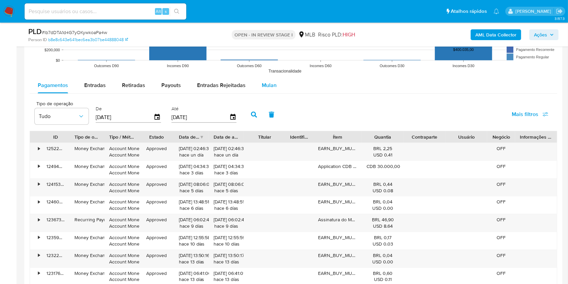
click at [278, 79] on button "Mulan" at bounding box center [269, 85] width 31 height 16
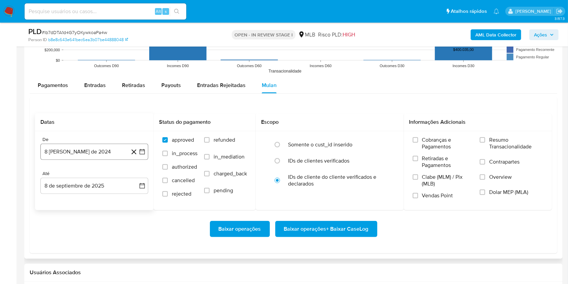
click at [102, 156] on button "8 [PERSON_NAME] de 2024" at bounding box center [94, 151] width 108 height 16
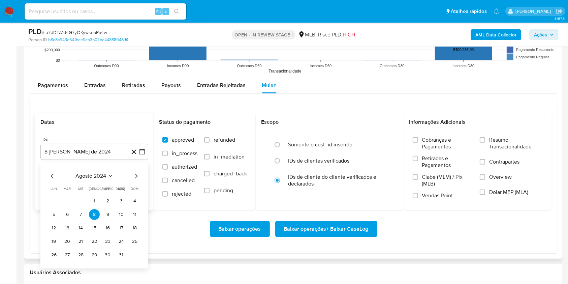
click at [94, 174] on span "agosto 2024" at bounding box center [91, 175] width 31 height 7
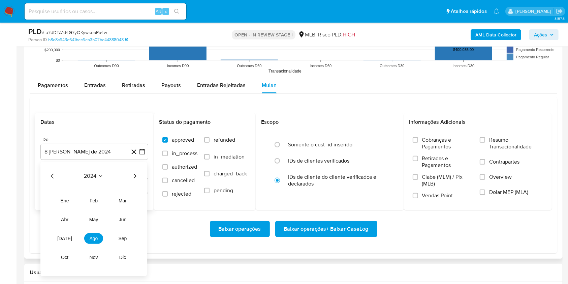
click at [136, 174] on icon "Año siguiente" at bounding box center [135, 176] width 8 height 8
click at [67, 241] on span "[DATE]" at bounding box center [64, 237] width 15 height 5
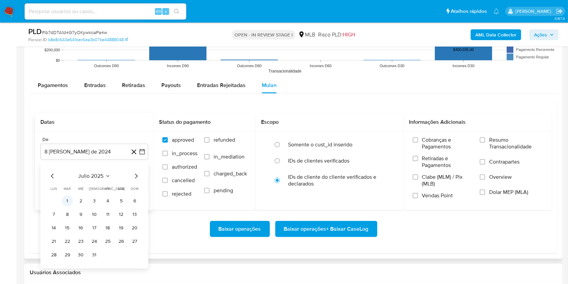
click at [69, 200] on button "1" at bounding box center [67, 200] width 11 height 11
click at [67, 191] on button "8 de septiembre de 2025" at bounding box center [94, 186] width 108 height 16
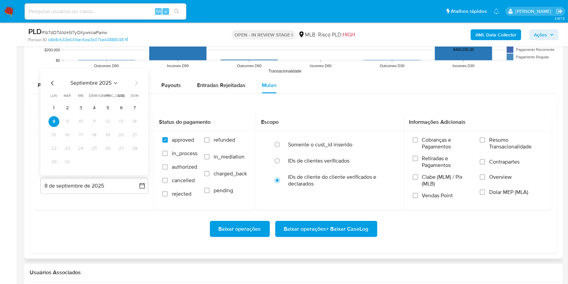
click at [136, 108] on button "7" at bounding box center [134, 108] width 11 height 11
click at [490, 151] on label "Resumo Transacionalidade" at bounding box center [511, 147] width 63 height 22
click at [485, 142] on input "Resumo Transacionalidade" at bounding box center [482, 139] width 5 height 5
click at [310, 228] on span "Baixar operações + Baixar CaseLog" at bounding box center [326, 228] width 85 height 15
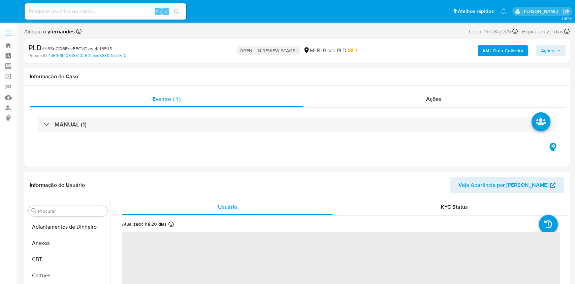
select select "10"
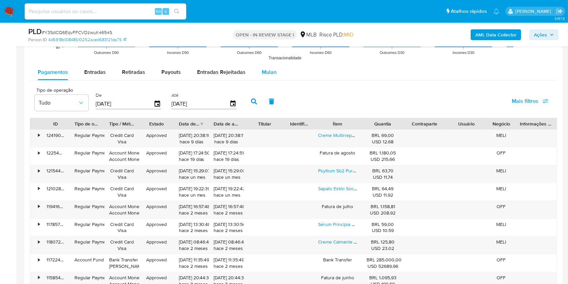
scroll to position [718, 0]
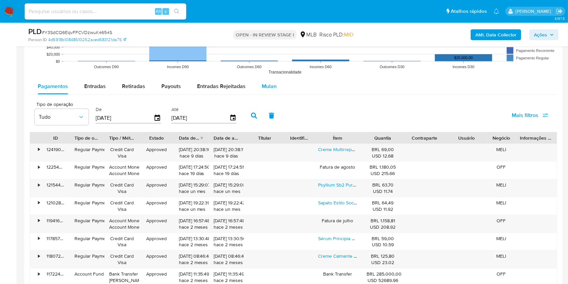
click at [272, 85] on span "Mulan" at bounding box center [269, 86] width 15 height 8
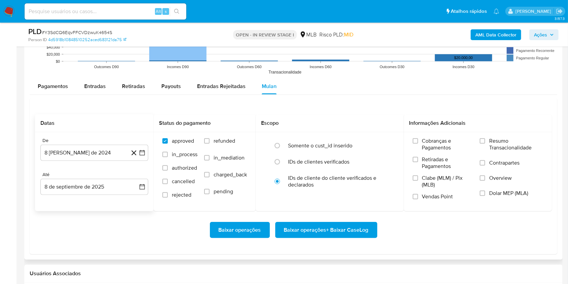
click at [90, 155] on button "8 [PERSON_NAME] de 2024" at bounding box center [94, 153] width 108 height 16
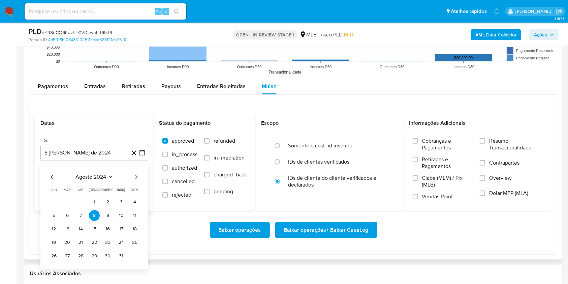
click at [94, 176] on span "agosto 2024" at bounding box center [91, 176] width 31 height 7
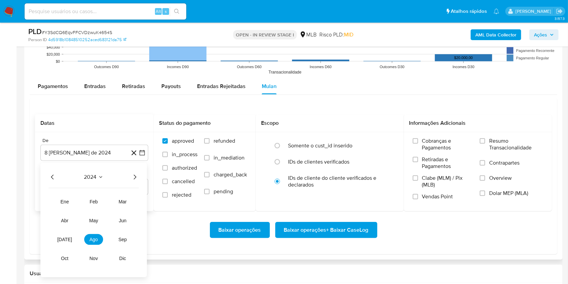
click at [134, 176] on icon "Año siguiente" at bounding box center [135, 177] width 8 height 8
click at [60, 243] on button "[DATE]" at bounding box center [64, 239] width 19 height 11
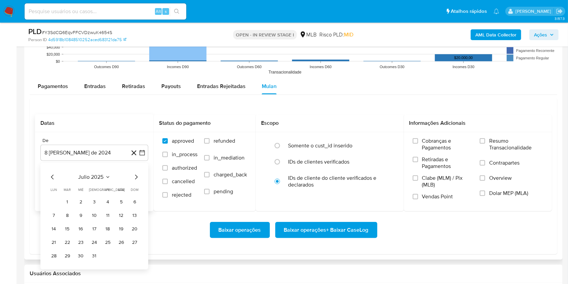
click at [69, 199] on button "1" at bounding box center [67, 201] width 11 height 11
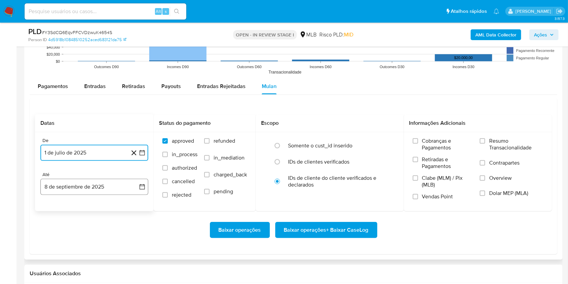
click at [69, 188] on button "8 de septiembre de 2025" at bounding box center [94, 187] width 108 height 16
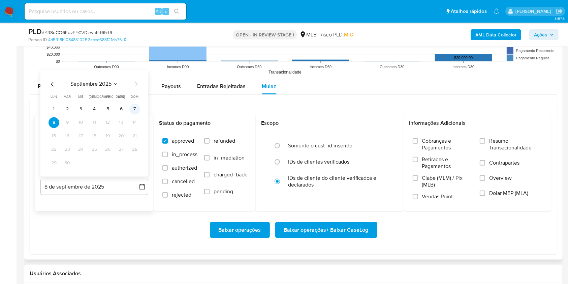
click at [137, 105] on button "7" at bounding box center [134, 108] width 11 height 11
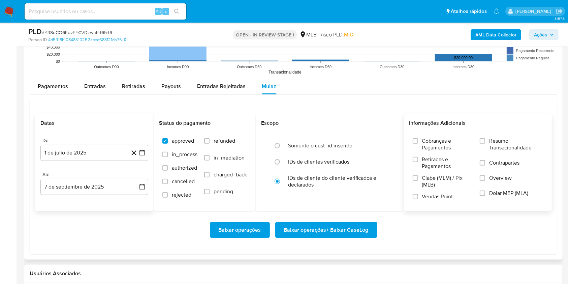
click at [505, 151] on label "Resumo Transacionalidade" at bounding box center [511, 148] width 63 height 22
click at [485, 143] on input "Resumo Transacionalidade" at bounding box center [482, 140] width 5 height 5
click at [357, 228] on span "Baixar operações + Baixar CaseLog" at bounding box center [326, 229] width 85 height 15
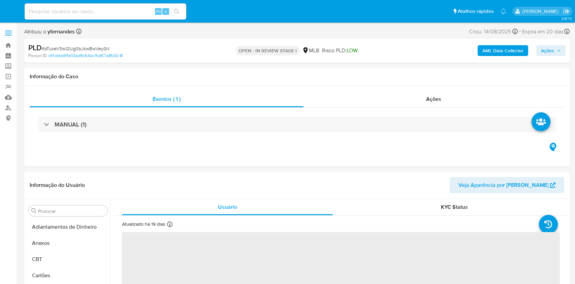
select select "10"
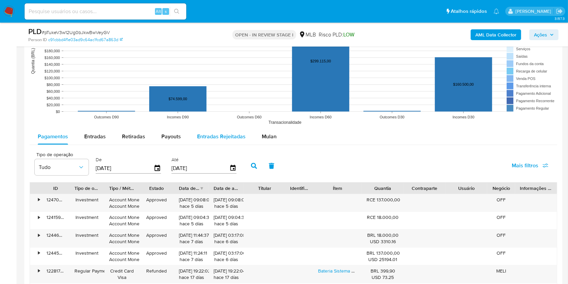
scroll to position [718, 0]
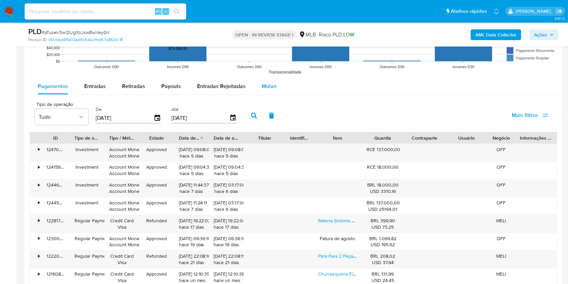
click at [256, 78] on button "Mulan" at bounding box center [269, 86] width 31 height 16
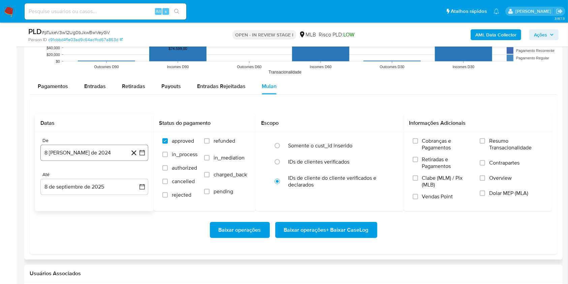
click at [93, 151] on button "8 [PERSON_NAME] de 2024" at bounding box center [94, 153] width 108 height 16
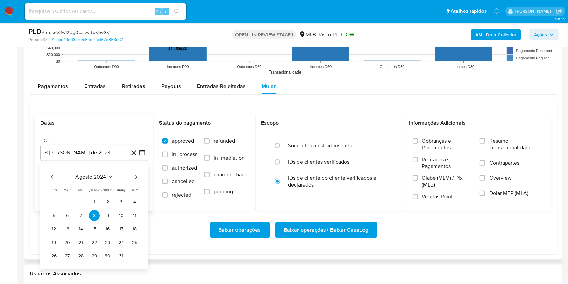
click at [88, 175] on span "agosto 2024" at bounding box center [91, 176] width 31 height 7
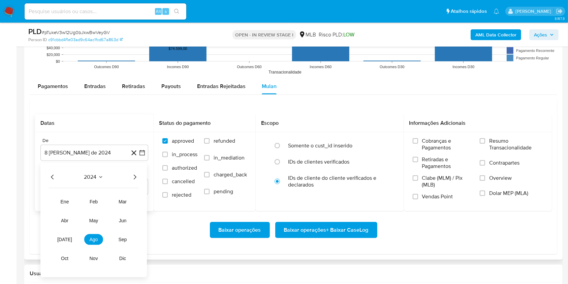
click at [133, 176] on icon "Año siguiente" at bounding box center [135, 177] width 8 height 8
click at [67, 235] on button "[DATE]" at bounding box center [64, 239] width 19 height 11
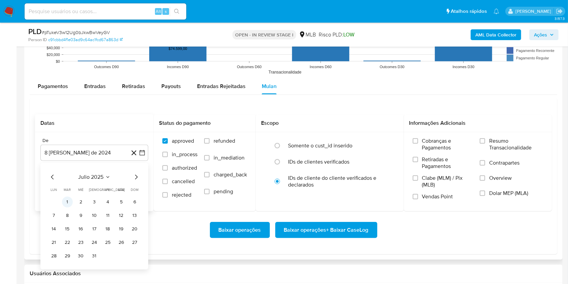
click at [67, 202] on button "1" at bounding box center [67, 201] width 11 height 11
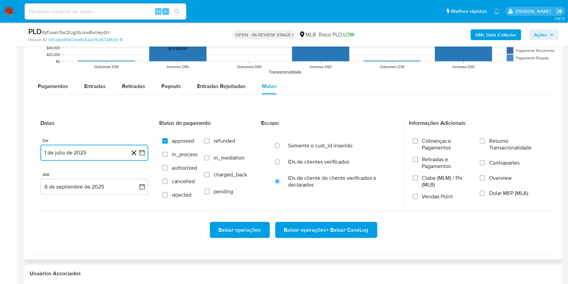
drag, startPoint x: 75, startPoint y: 189, endPoint x: 99, endPoint y: 214, distance: 35.0
click at [75, 189] on button "8 de septiembre de 2025" at bounding box center [94, 187] width 108 height 16
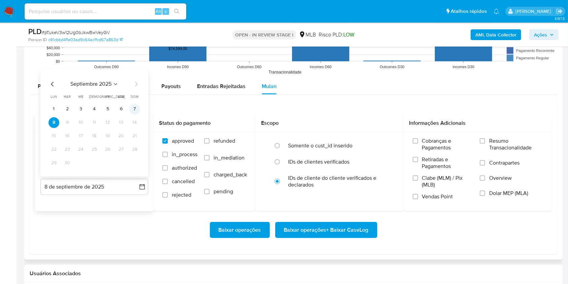
click at [133, 105] on button "7" at bounding box center [134, 108] width 11 height 11
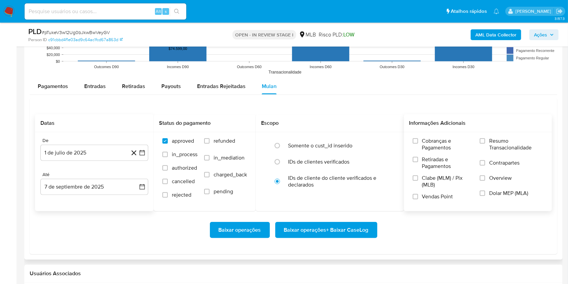
click at [493, 147] on span "Resumo Transacionalidade" at bounding box center [516, 143] width 54 height 13
click at [485, 143] on input "Resumo Transacionalidade" at bounding box center [482, 140] width 5 height 5
click at [354, 236] on span "Baixar operações + Baixar CaseLog" at bounding box center [326, 229] width 85 height 15
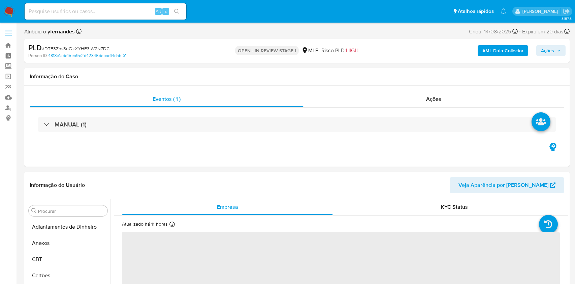
select select "10"
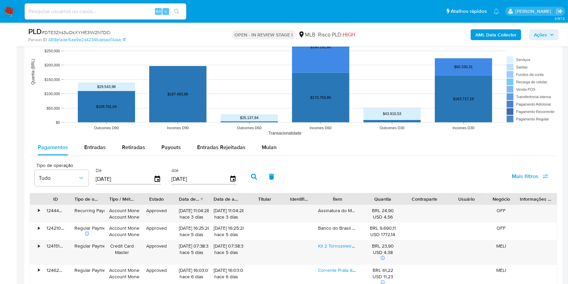
scroll to position [718, 0]
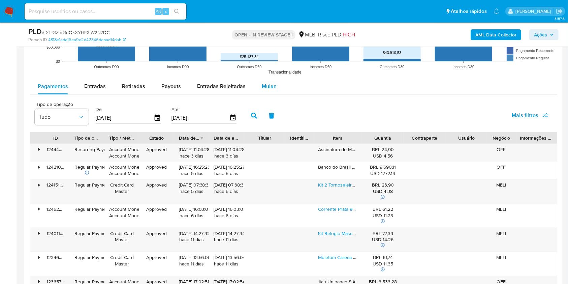
click at [266, 78] on div "Mulan" at bounding box center [269, 86] width 15 height 16
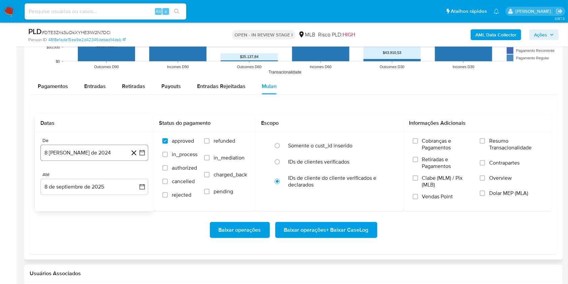
click at [79, 153] on button "[DATE]" at bounding box center [94, 153] width 108 height 16
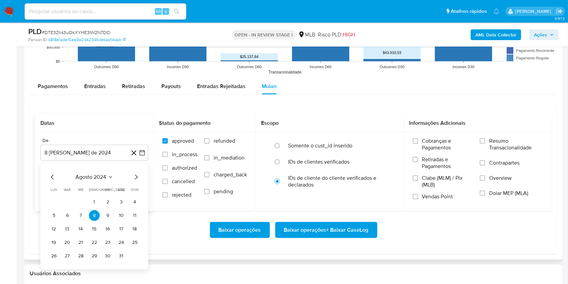
click at [93, 175] on span "agosto 2024" at bounding box center [91, 176] width 31 height 7
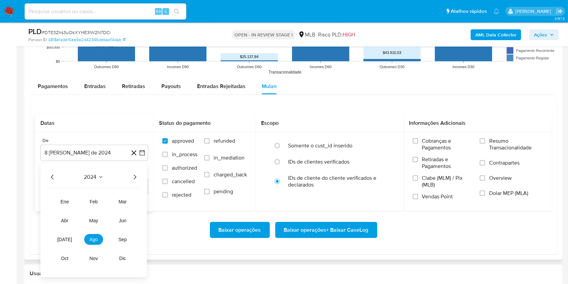
click at [133, 178] on icon "Año siguiente" at bounding box center [135, 177] width 8 height 8
click at [65, 241] on span "[DATE]" at bounding box center [64, 238] width 15 height 5
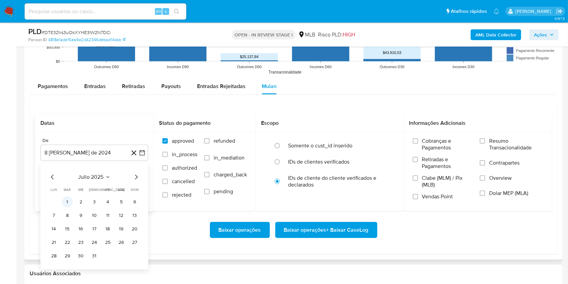
click at [67, 198] on button "1" at bounding box center [67, 201] width 11 height 11
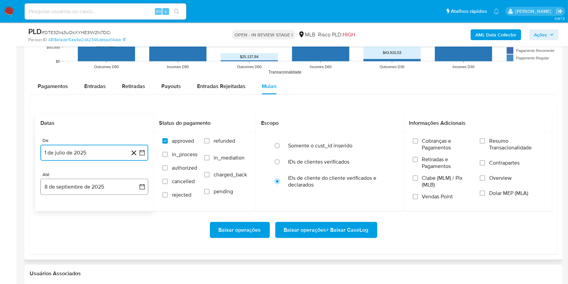
click at [69, 183] on button "8 de septiembre de 2025" at bounding box center [94, 187] width 108 height 16
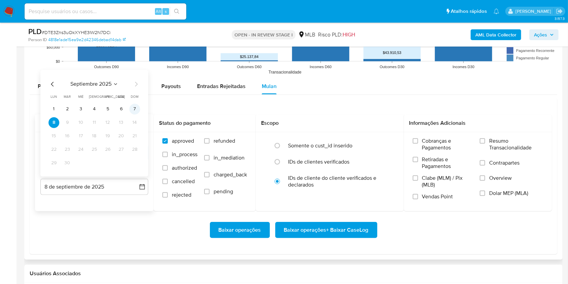
click at [136, 109] on button "7" at bounding box center [134, 108] width 11 height 11
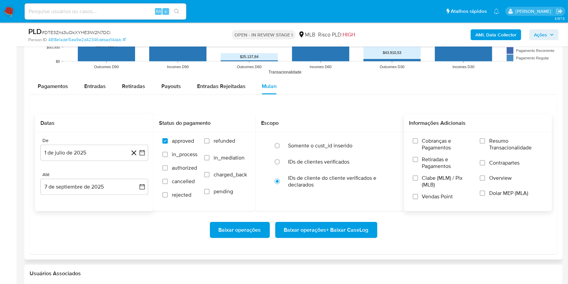
click at [491, 150] on span "Resumo Transacionalidade" at bounding box center [516, 143] width 54 height 13
click at [485, 143] on input "Resumo Transacionalidade" at bounding box center [482, 140] width 5 height 5
click at [350, 234] on span "Baixar operações + Baixar CaseLog" at bounding box center [326, 229] width 85 height 15
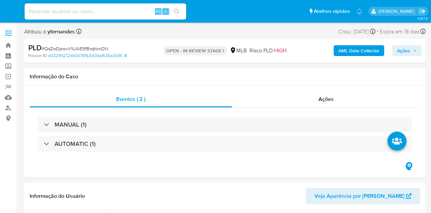
select select "10"
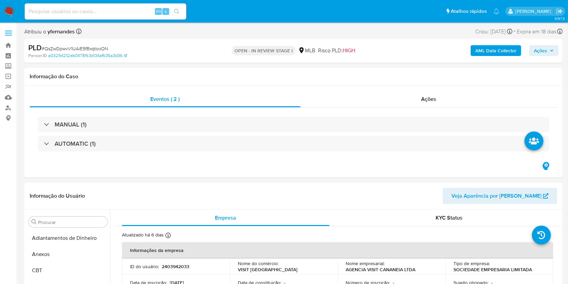
scroll to position [317, 0]
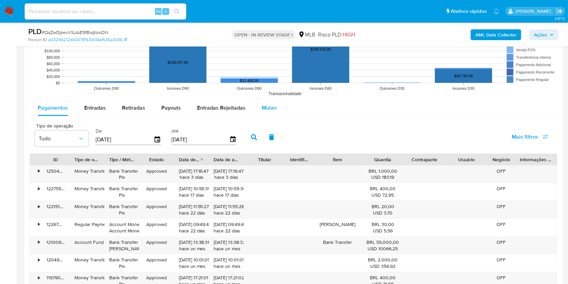
click at [273, 107] on span "Mulan" at bounding box center [269, 108] width 15 height 8
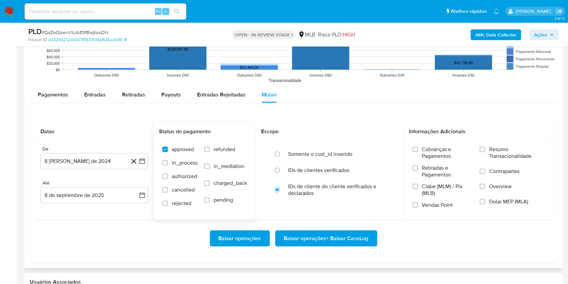
scroll to position [718, 0]
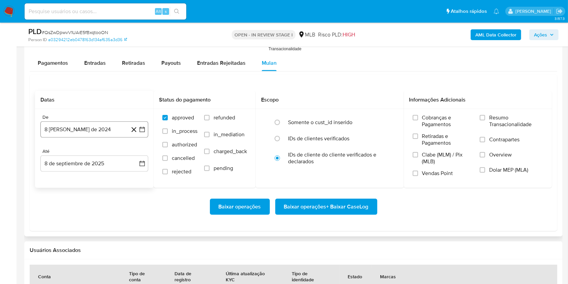
click at [100, 129] on button "[DATE]" at bounding box center [94, 129] width 108 height 16
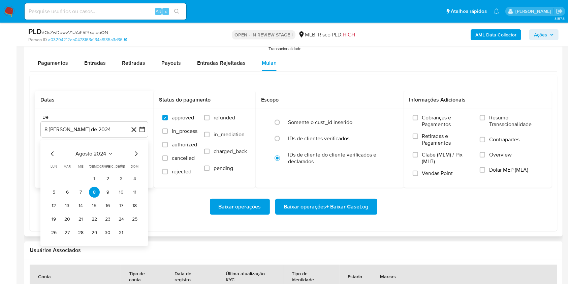
click at [86, 155] on span "agosto 2024" at bounding box center [91, 153] width 31 height 7
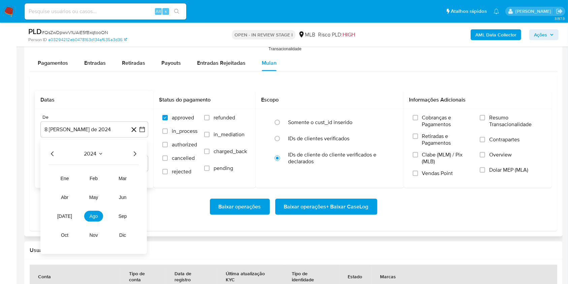
click at [132, 155] on icon "Año siguiente" at bounding box center [135, 154] width 8 height 8
click at [68, 212] on button "[DATE]" at bounding box center [64, 216] width 19 height 11
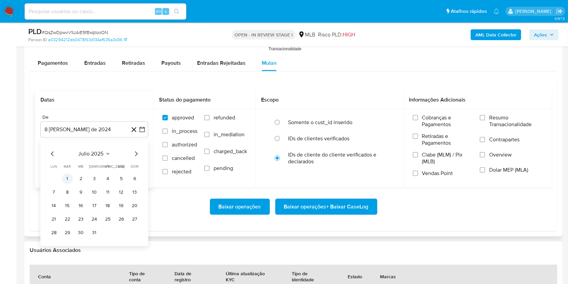
click at [65, 181] on button "1" at bounding box center [67, 178] width 11 height 11
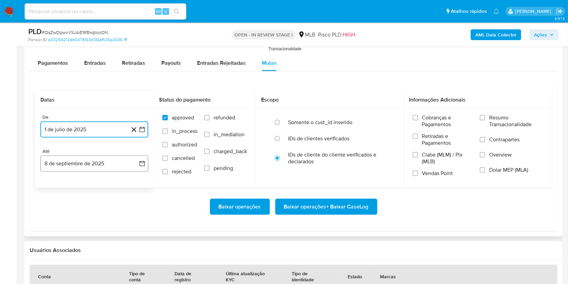
click at [69, 163] on button "8 de septiembre de 2025" at bounding box center [94, 163] width 108 height 16
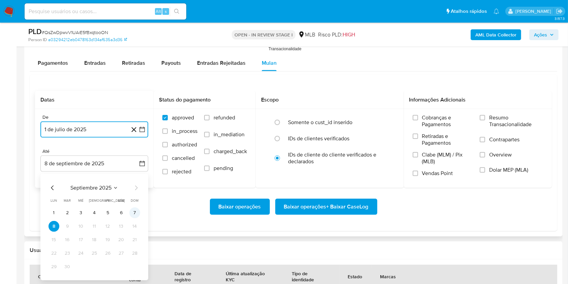
click at [135, 212] on button "7" at bounding box center [134, 212] width 11 height 11
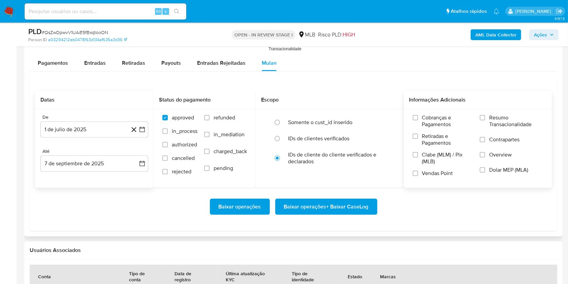
click at [431, 128] on label "Resumo Transacionalidade" at bounding box center [511, 125] width 63 height 22
click at [431, 120] on input "Resumo Transacionalidade" at bounding box center [482, 117] width 5 height 5
click at [325, 203] on span "Baixar operações + Baixar CaseLog" at bounding box center [326, 206] width 85 height 15
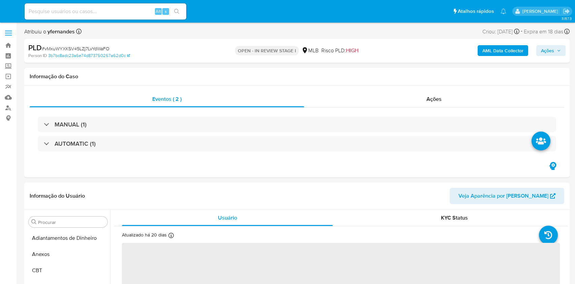
select select "10"
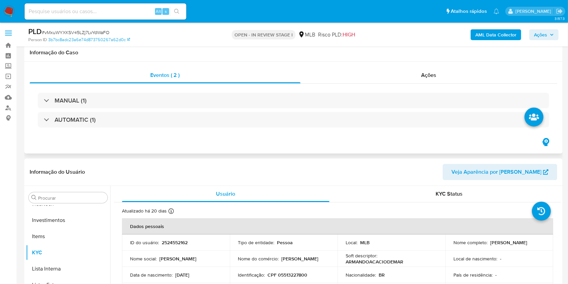
scroll to position [674, 0]
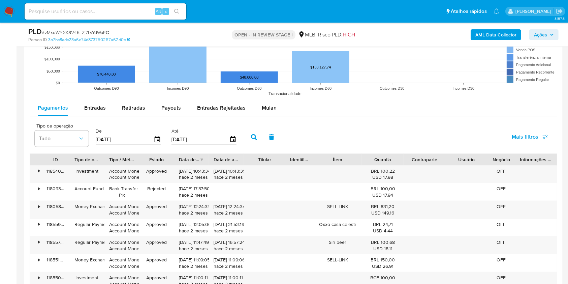
click at [275, 117] on div "Pagamentos Entradas Retiradas Payouts Entradas Rejeitadas Mulan Tipo de operaçã…" at bounding box center [294, 231] width 528 height 262
click at [277, 108] on button "Mulan" at bounding box center [269, 108] width 31 height 16
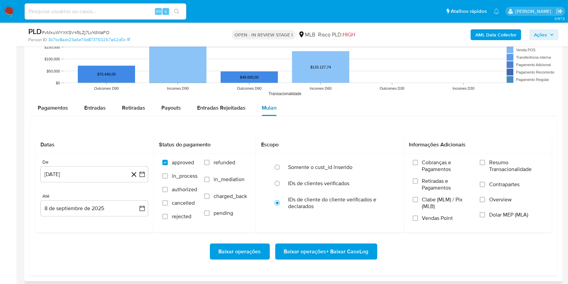
scroll to position [718, 0]
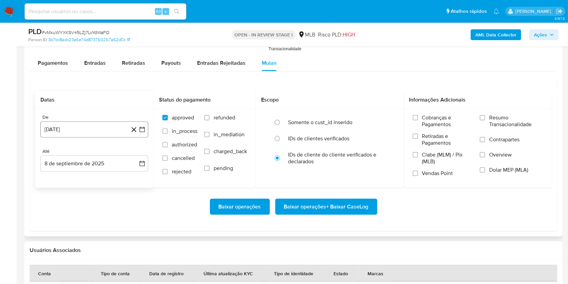
click at [77, 126] on button "[DATE]" at bounding box center [94, 129] width 108 height 16
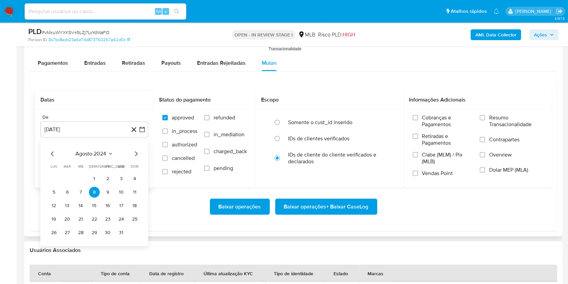
click at [94, 152] on span "agosto 2024" at bounding box center [91, 153] width 31 height 7
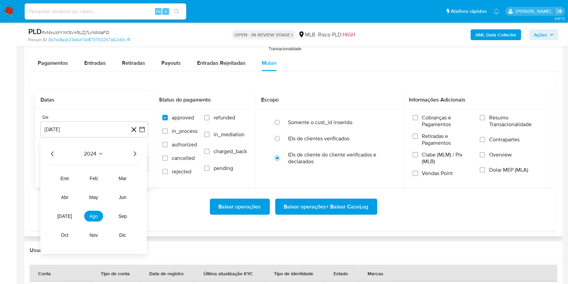
click at [136, 153] on icon "Año siguiente" at bounding box center [135, 154] width 8 height 8
click at [61, 215] on button "[DATE]" at bounding box center [64, 216] width 19 height 11
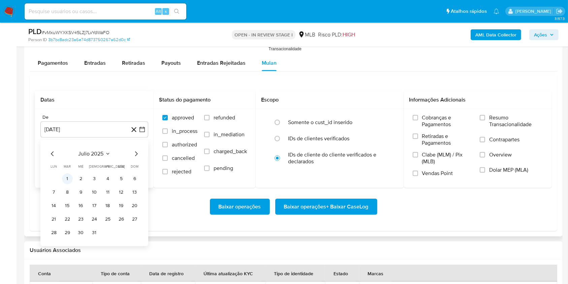
click at [68, 178] on button "1" at bounding box center [67, 178] width 11 height 11
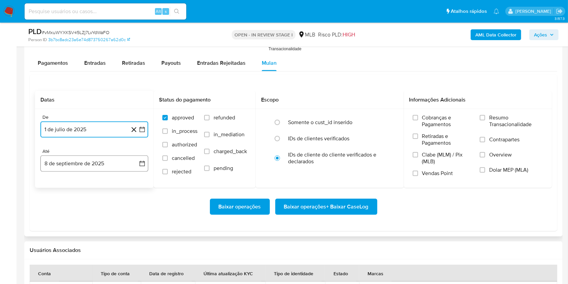
click at [89, 163] on button "8 de septiembre de 2025" at bounding box center [94, 163] width 108 height 16
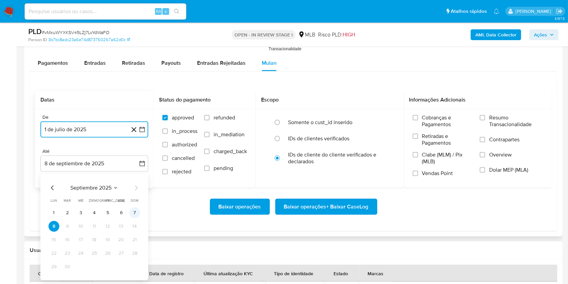
click at [133, 211] on button "7" at bounding box center [134, 212] width 11 height 11
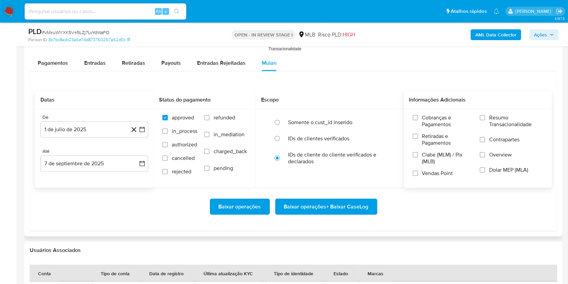
drag, startPoint x: 514, startPoint y: 113, endPoint x: 505, endPoint y: 121, distance: 11.5
click at [514, 113] on div "Cobranças e Pagamentos Retiradas e Pagamentos Clabe (MLM) / Pix (MLB) Vendas Po…" at bounding box center [478, 148] width 148 height 78
click at [503, 118] on span "Resumo Transacionalidade" at bounding box center [516, 120] width 54 height 13
click at [485, 118] on input "Resumo Transacionalidade" at bounding box center [482, 117] width 5 height 5
click at [355, 199] on span "Baixar operações + Baixar CaseLog" at bounding box center [326, 206] width 85 height 15
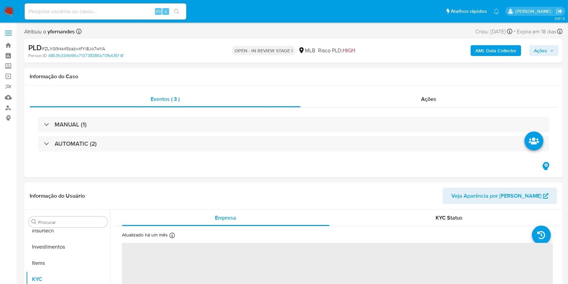
scroll to position [317, 0]
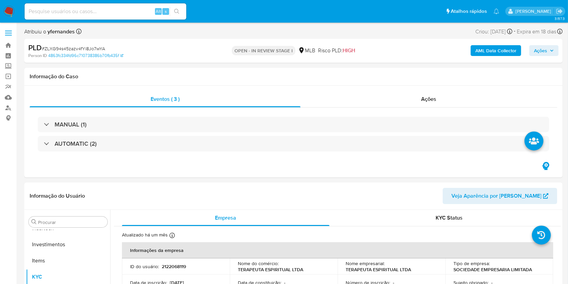
select select "10"
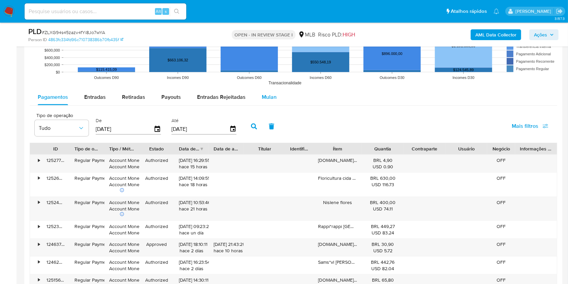
click at [256, 100] on button "Mulan" at bounding box center [269, 97] width 31 height 16
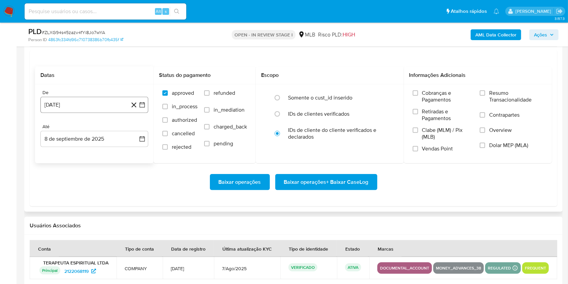
scroll to position [763, 0]
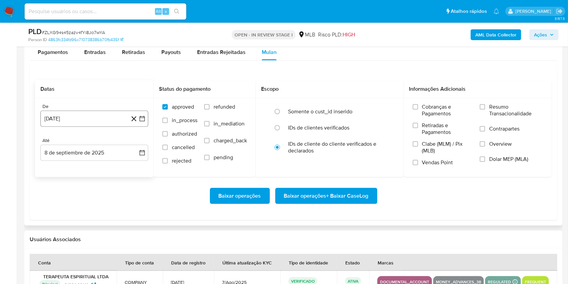
click at [88, 124] on button "[DATE]" at bounding box center [94, 118] width 108 height 16
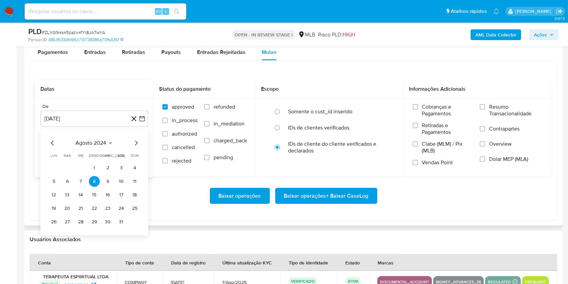
click at [89, 148] on div "[DATE] [DATE] lun lunes mar martes mié miércoles jue jueves vie viernes sáb sáb…" at bounding box center [95, 183] width 92 height 88
click at [89, 147] on div "[DATE] [DATE] lun lunes mar martes mié miércoles jue jueves vie viernes sáb sáb…" at bounding box center [95, 183] width 92 height 88
click at [92, 141] on span "agosto 2024" at bounding box center [91, 142] width 31 height 7
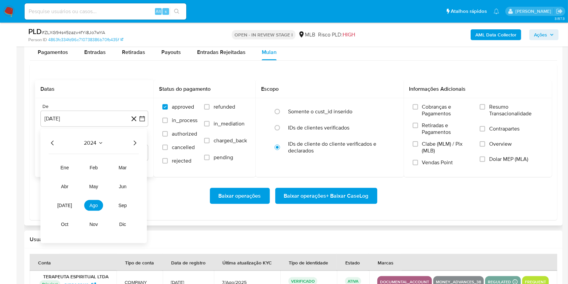
click at [133, 143] on icon "Año siguiente" at bounding box center [135, 143] width 8 height 8
click at [65, 205] on span "[DATE]" at bounding box center [64, 204] width 15 height 5
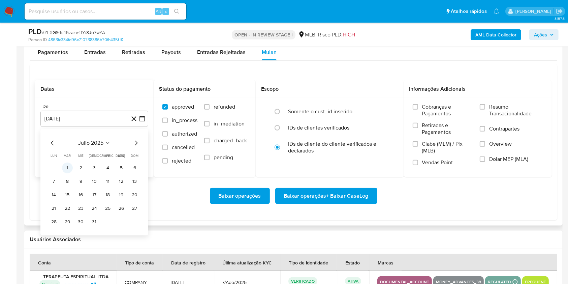
click at [65, 167] on button "1" at bounding box center [67, 167] width 11 height 11
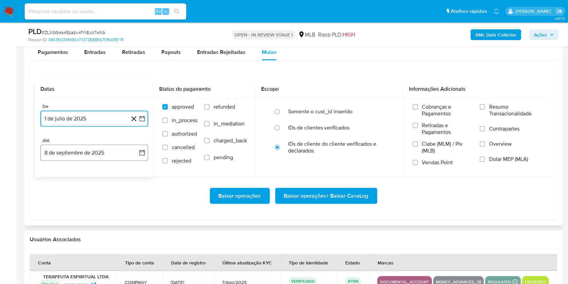
click at [70, 147] on button "8 de septiembre de 2025" at bounding box center [94, 153] width 108 height 16
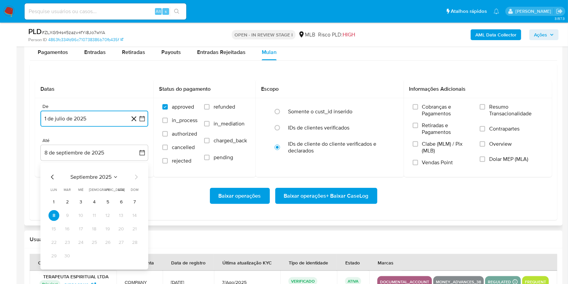
click at [132, 199] on button "7" at bounding box center [134, 201] width 11 height 11
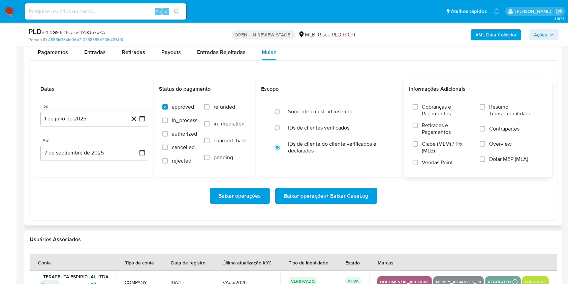
click at [501, 114] on span "Resumo Transacionalidade" at bounding box center [516, 109] width 54 height 13
click at [485, 109] on input "Resumo Transacionalidade" at bounding box center [482, 106] width 5 height 5
click at [358, 190] on span "Baixar operações + Baixar CaseLog" at bounding box center [326, 195] width 85 height 15
